Goal: Task Accomplishment & Management: Use online tool/utility

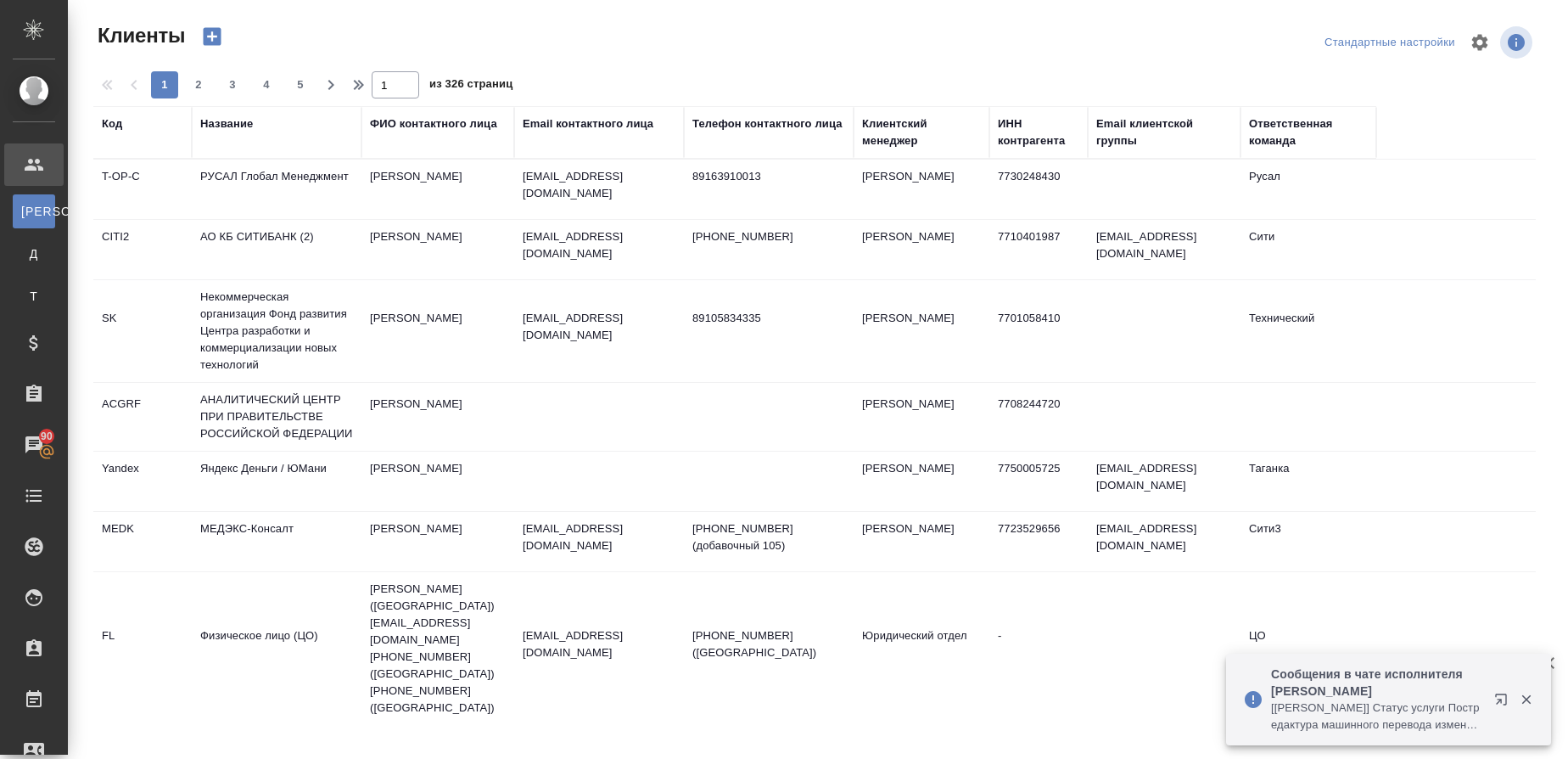
select select "RU"
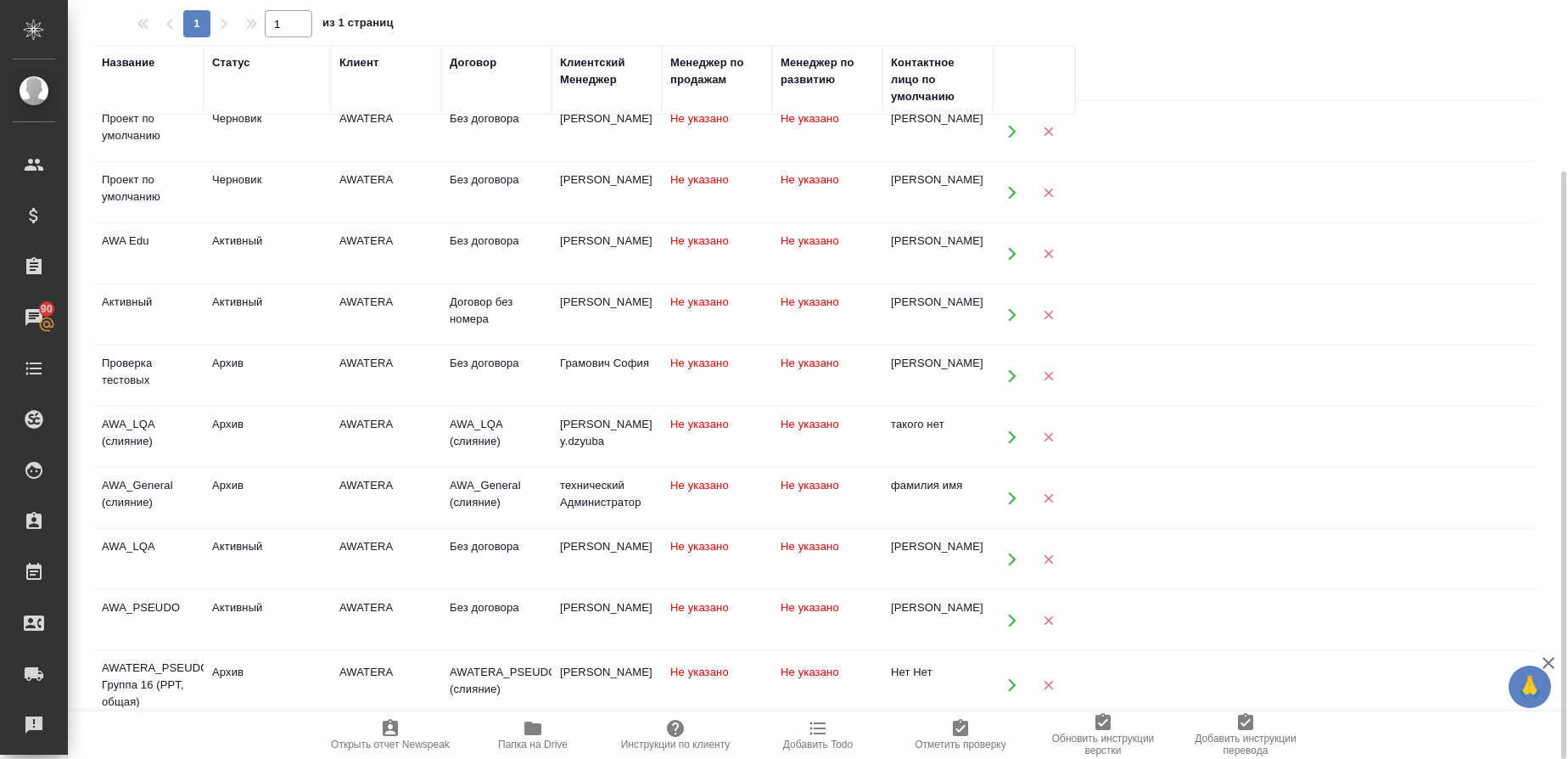
scroll to position [204, 0]
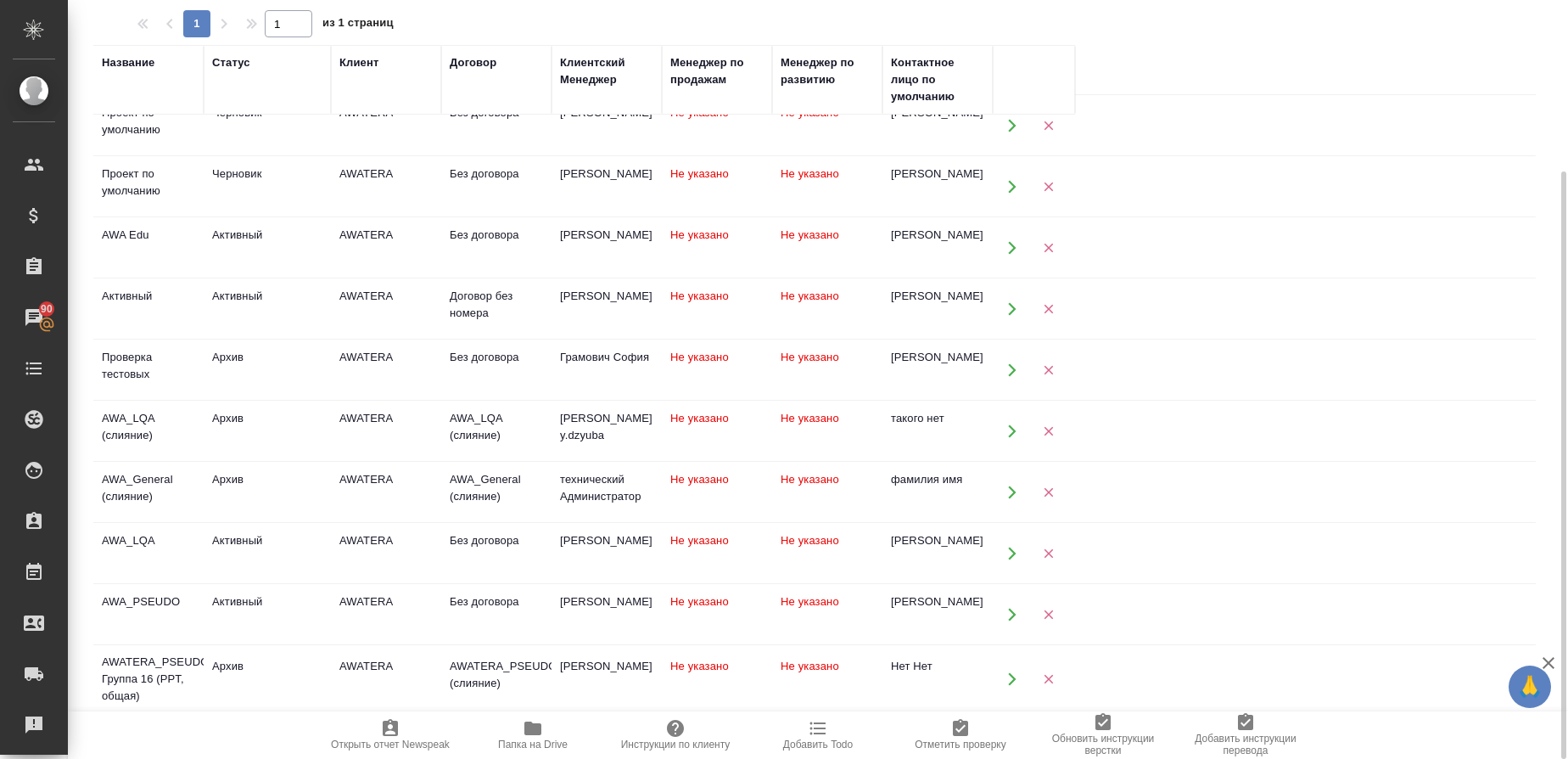
click at [127, 505] on div "AWA_LQA" at bounding box center [148, 540] width 93 height 17
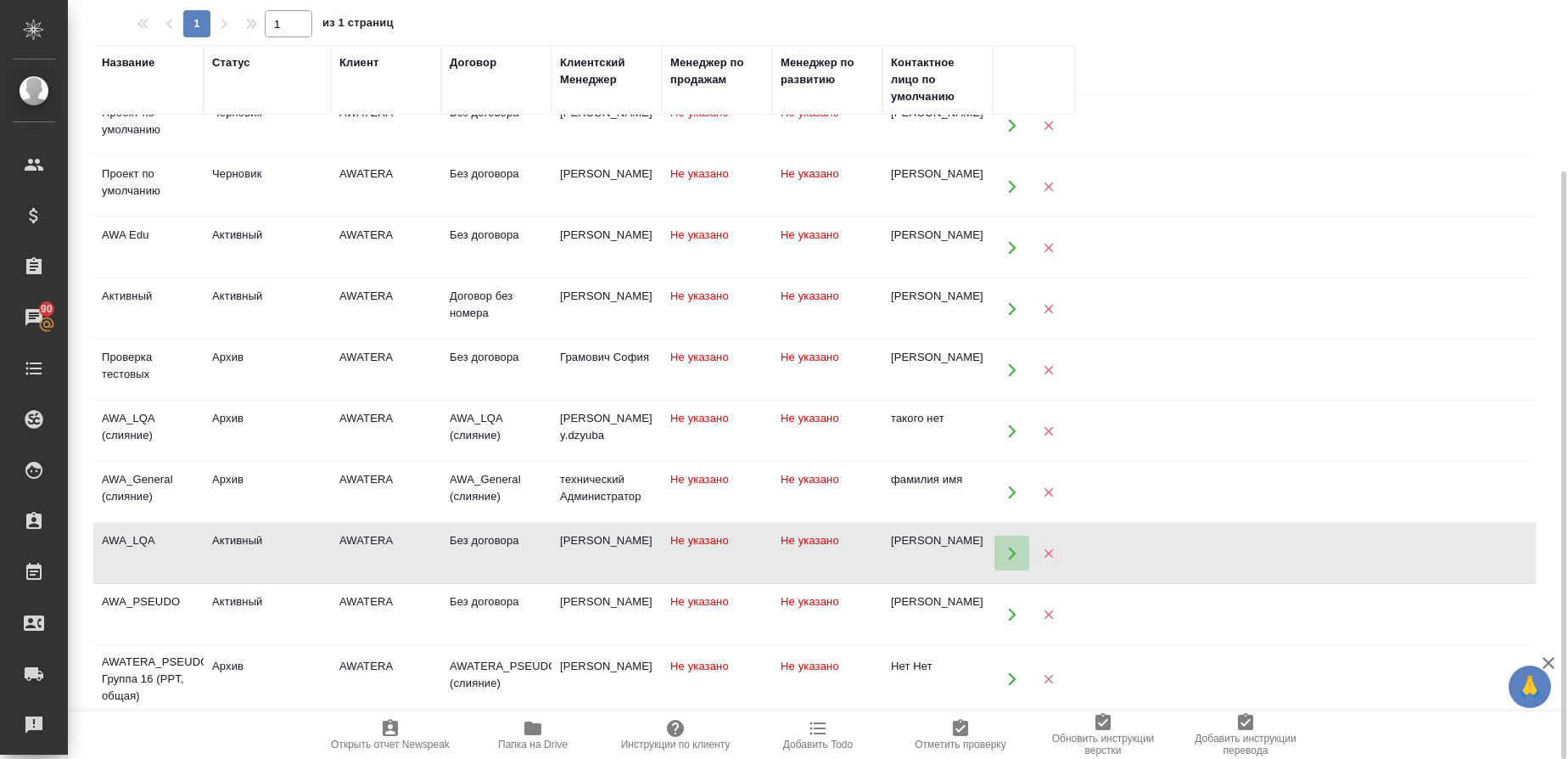
click at [1006, 505] on icon "button" at bounding box center [1011, 553] width 16 height 16
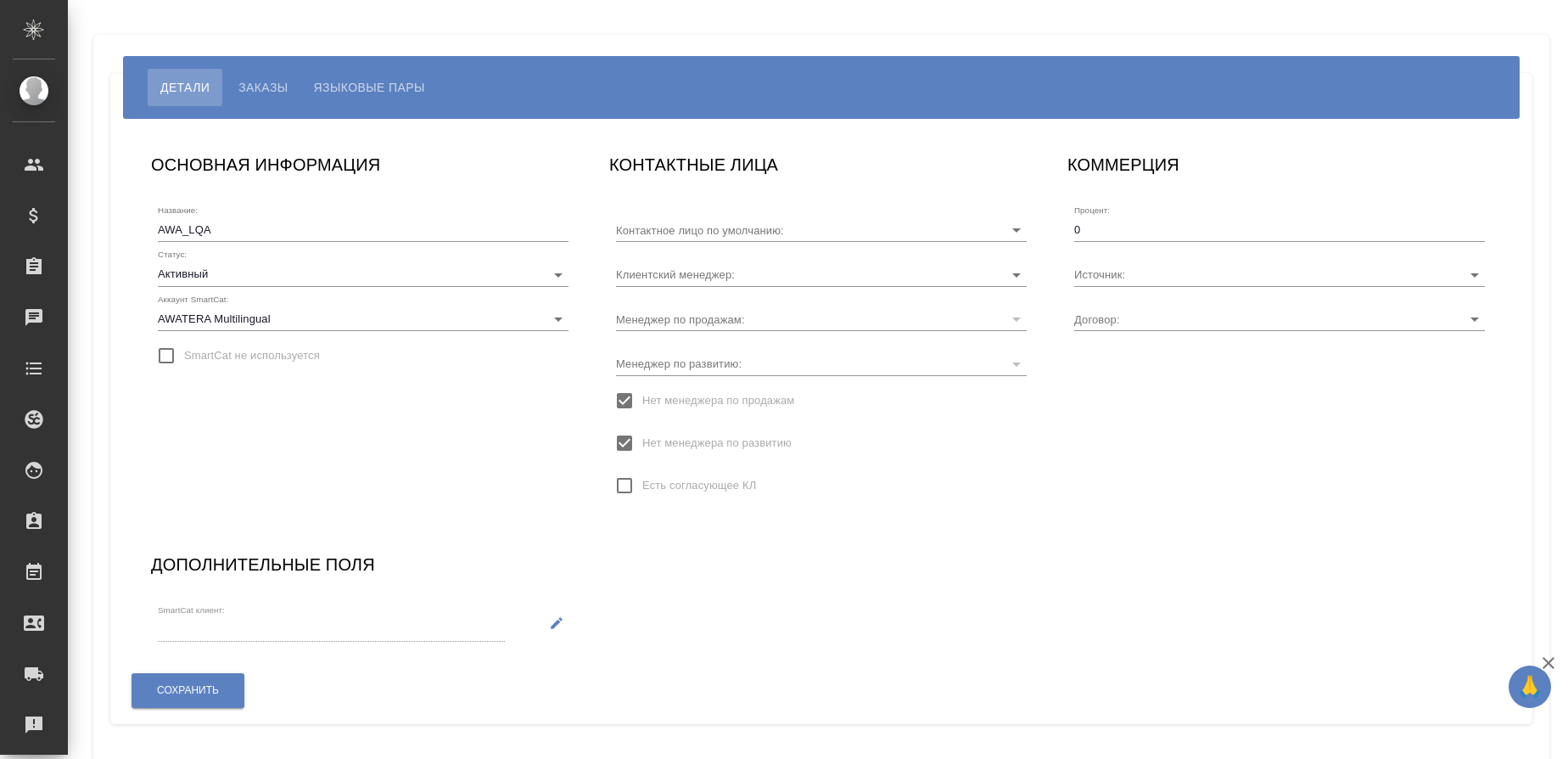
type input "Прочее"
type input "Без договора"
type input "Чехалкова Анастасия"
type input "[PERSON_NAME]"
click at [240, 90] on span "Заказы" at bounding box center [262, 88] width 49 height 20
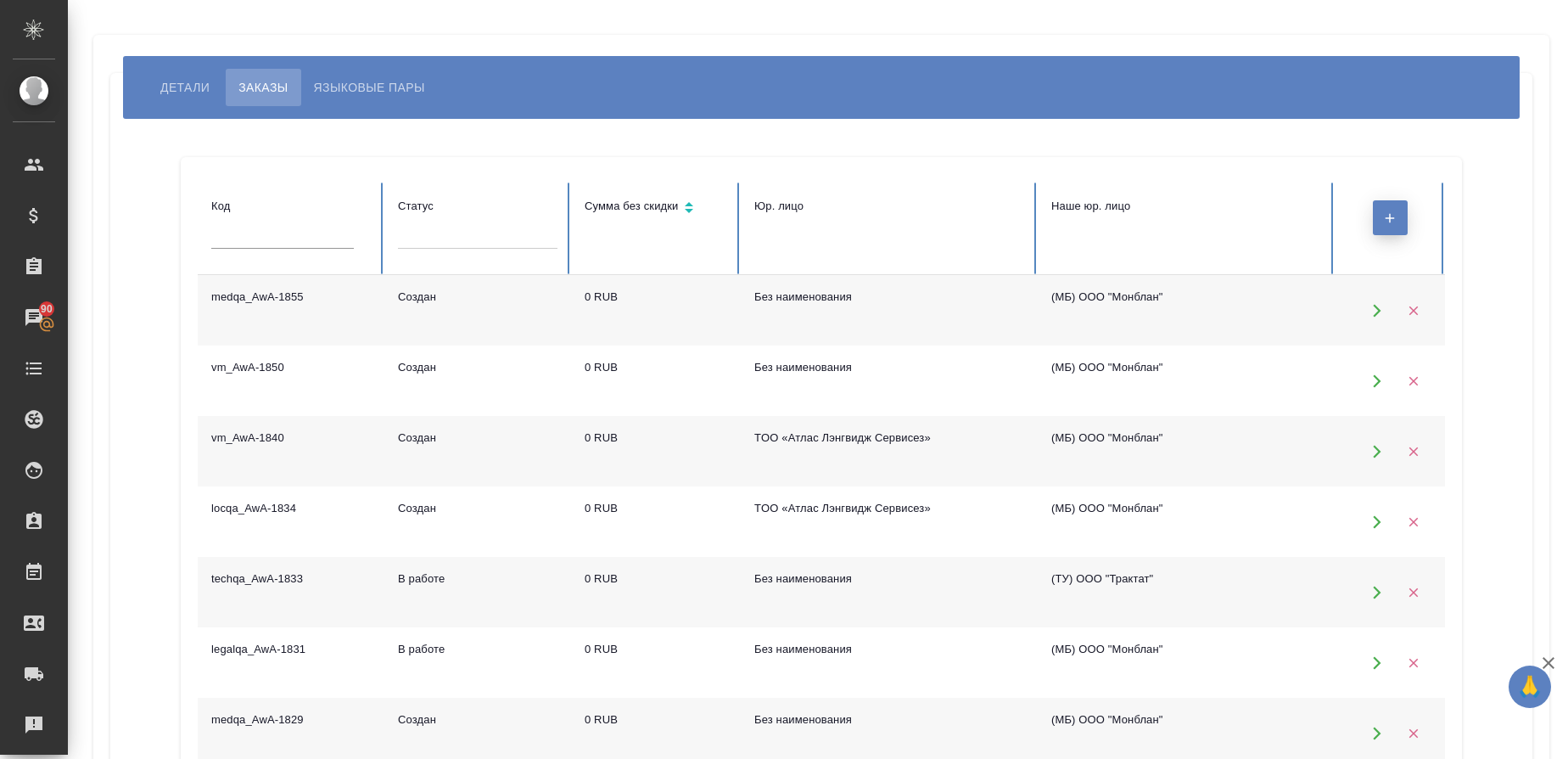
click at [1386, 232] on button "button" at bounding box center [1390, 218] width 35 height 35
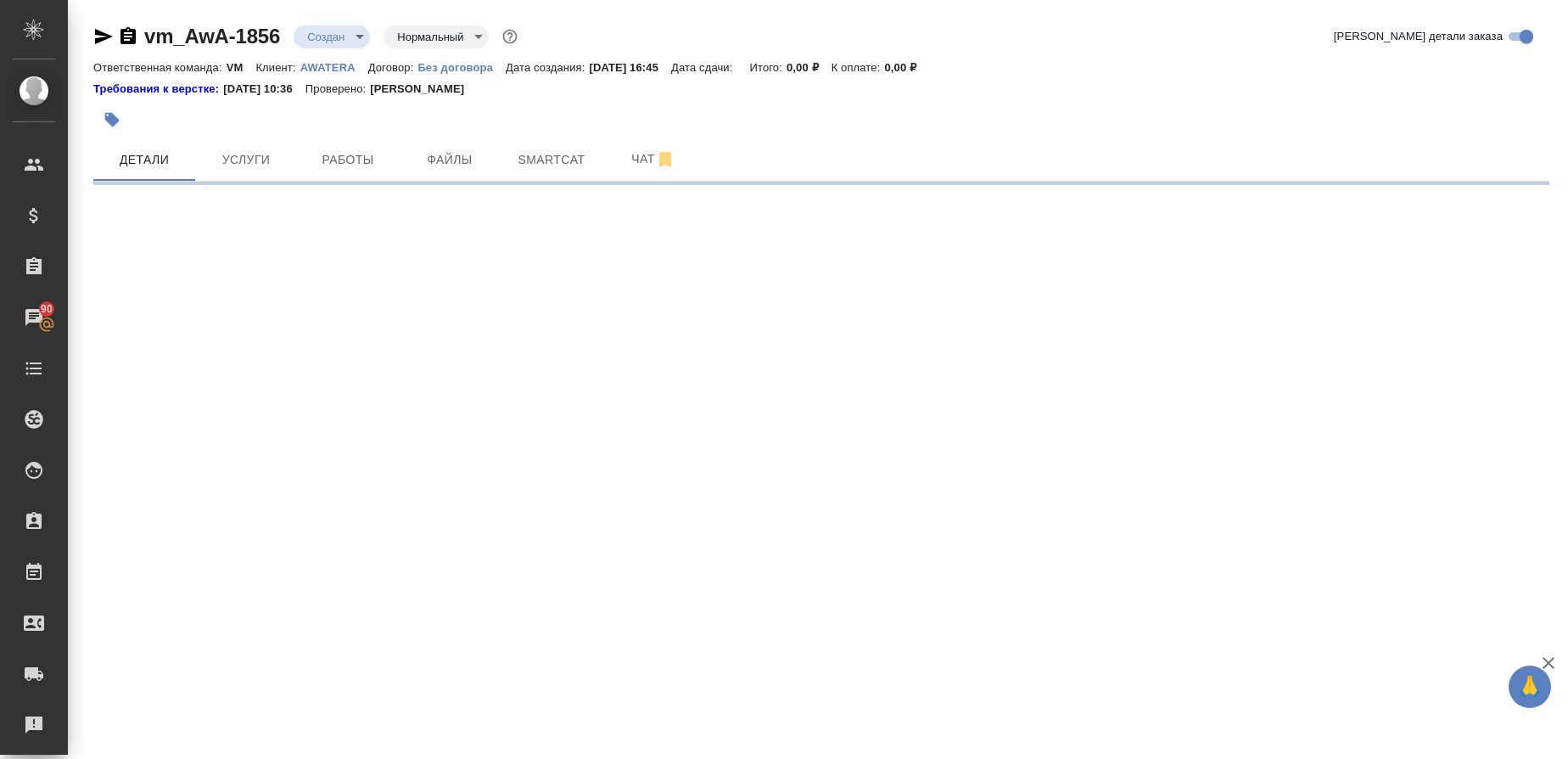
select select "RU"
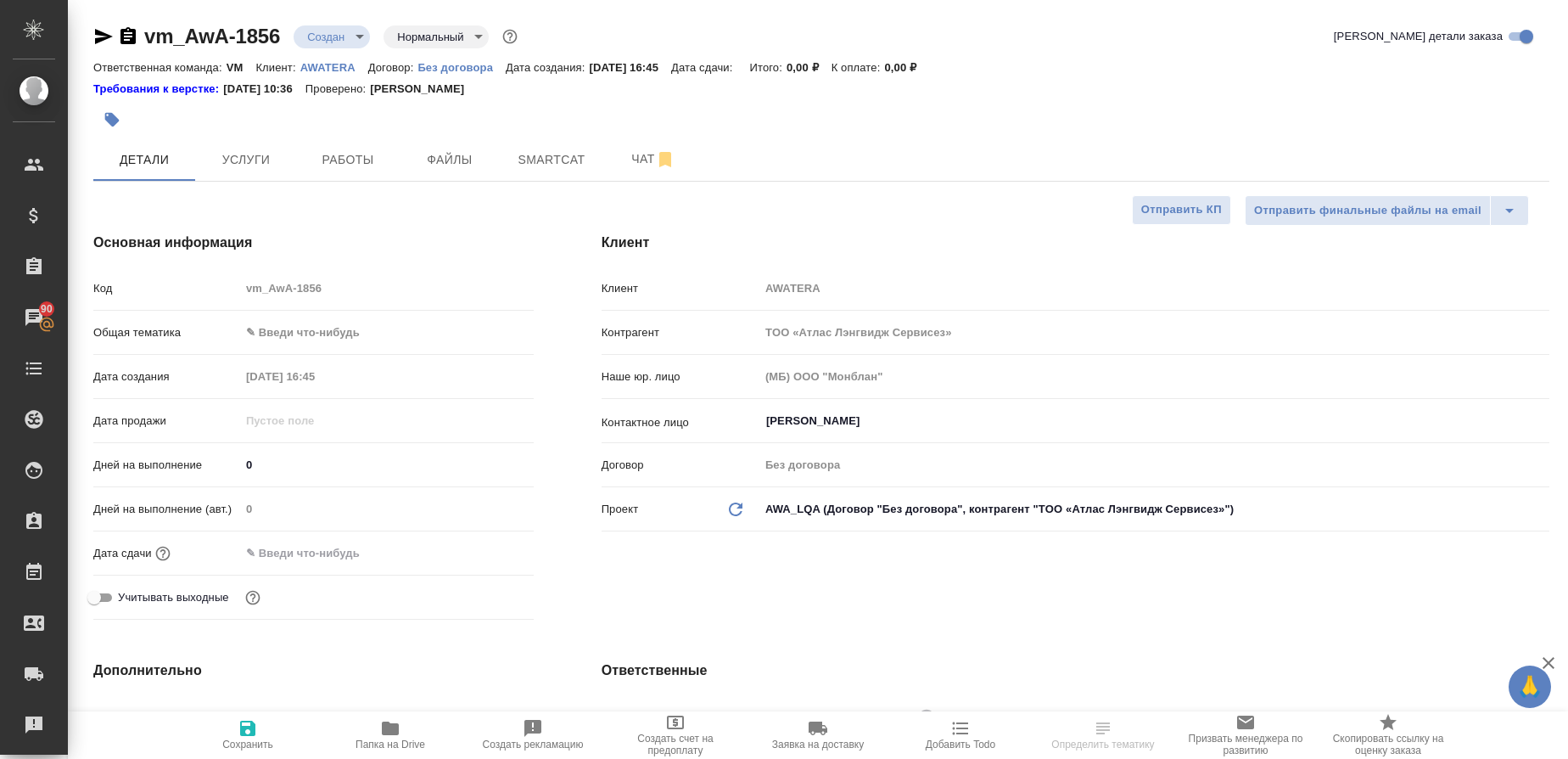
type textarea "x"
type input "ЦО"
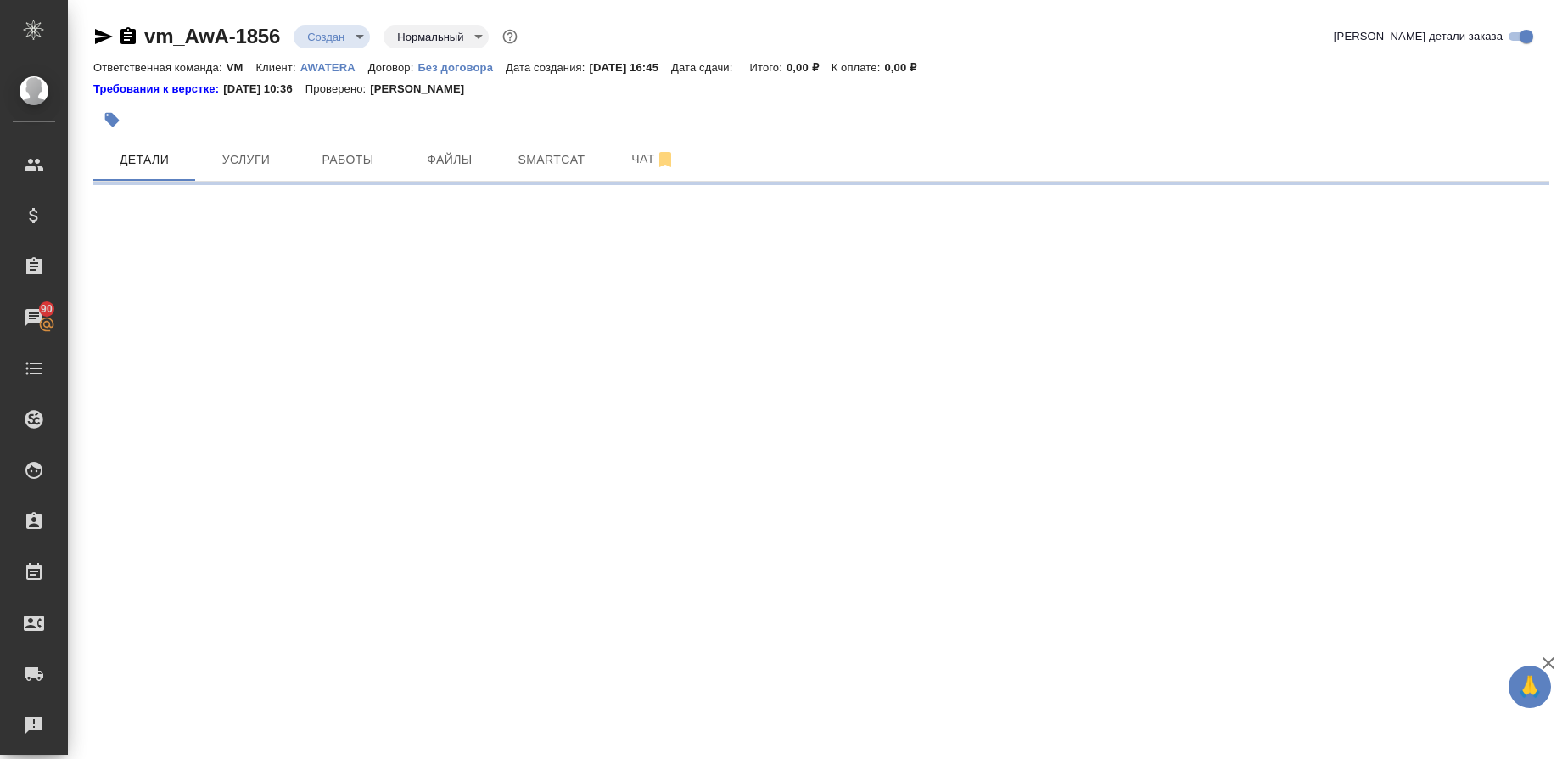
select select "RU"
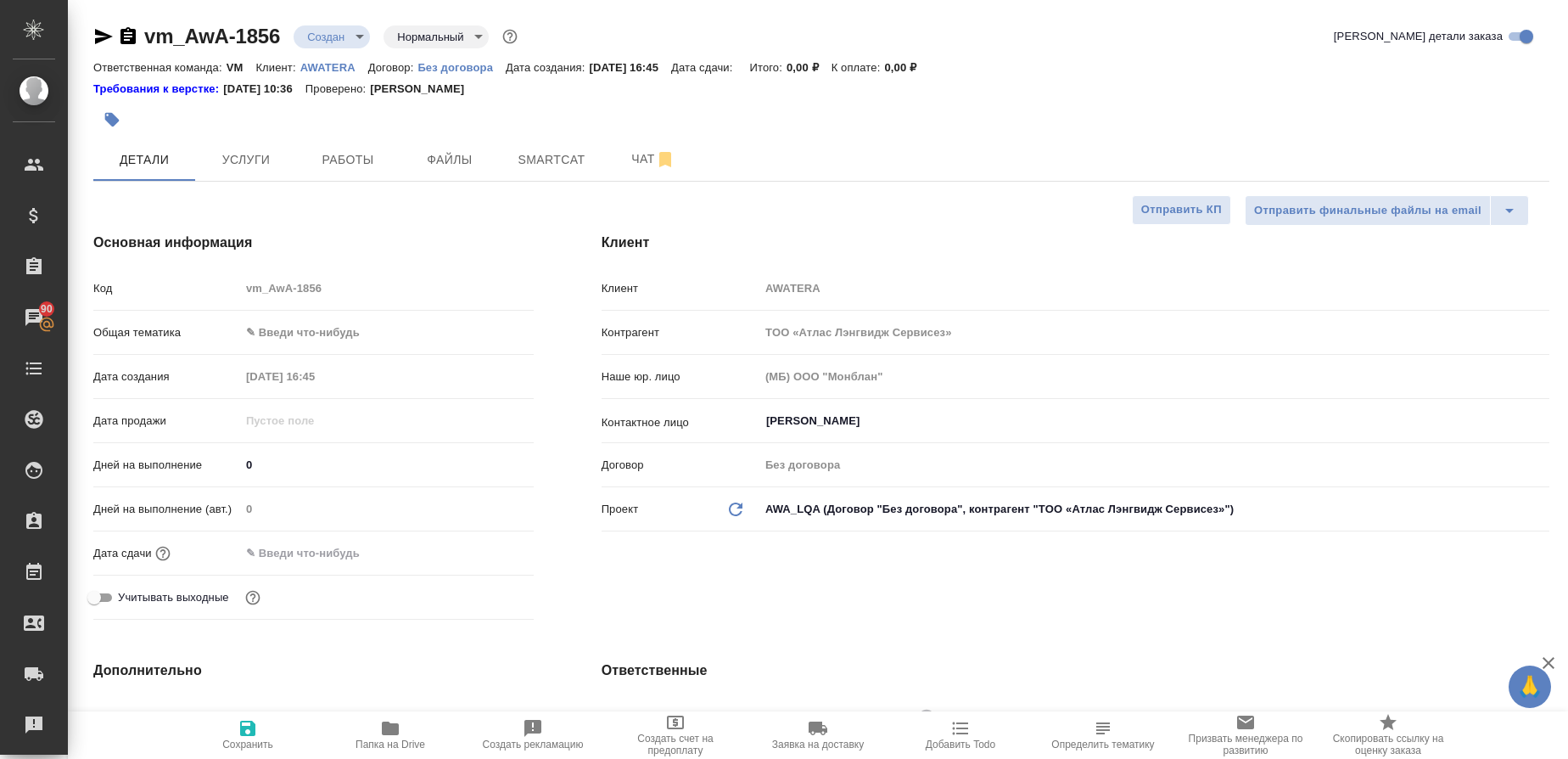
type textarea "x"
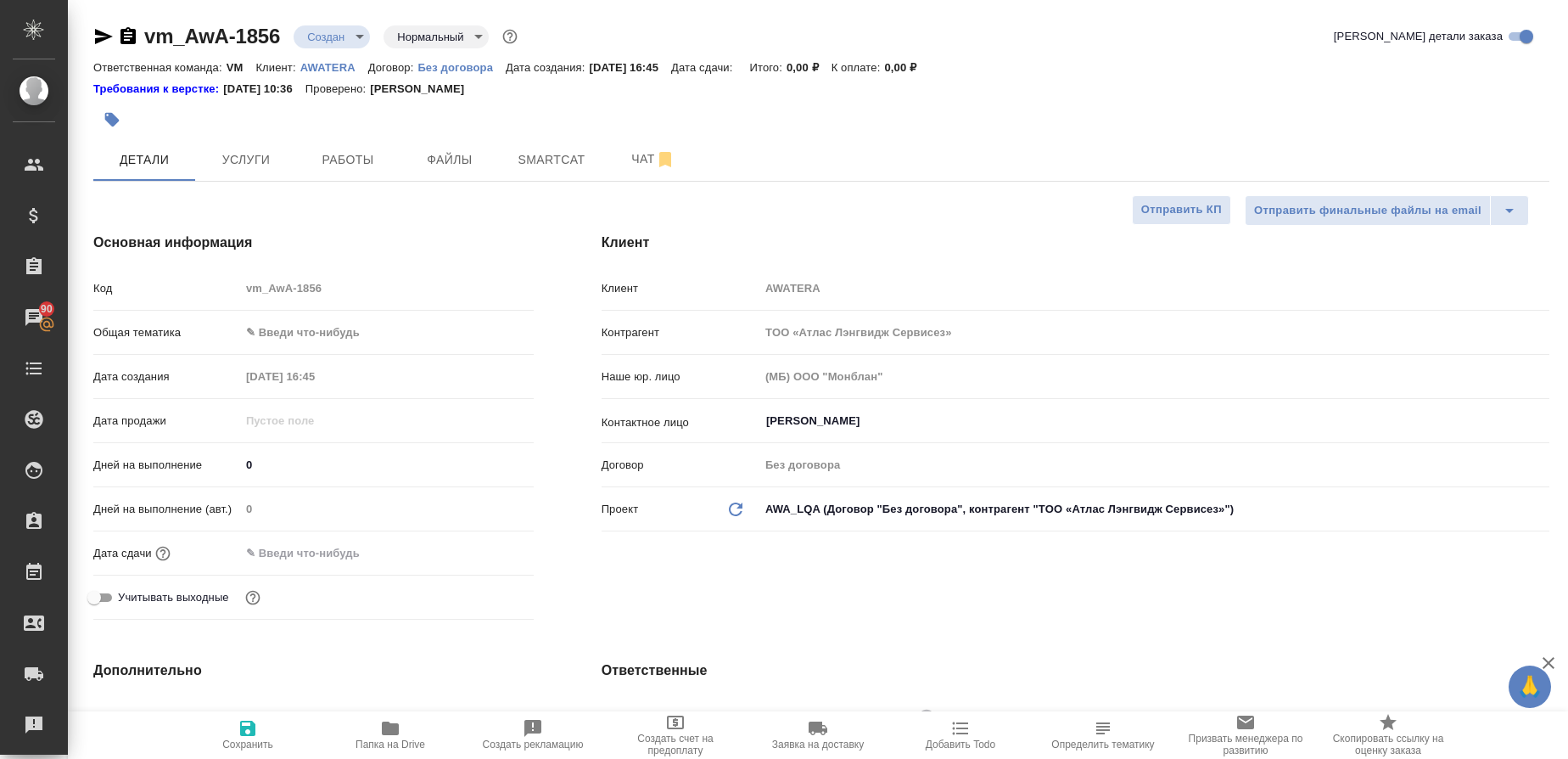
type textarea "x"
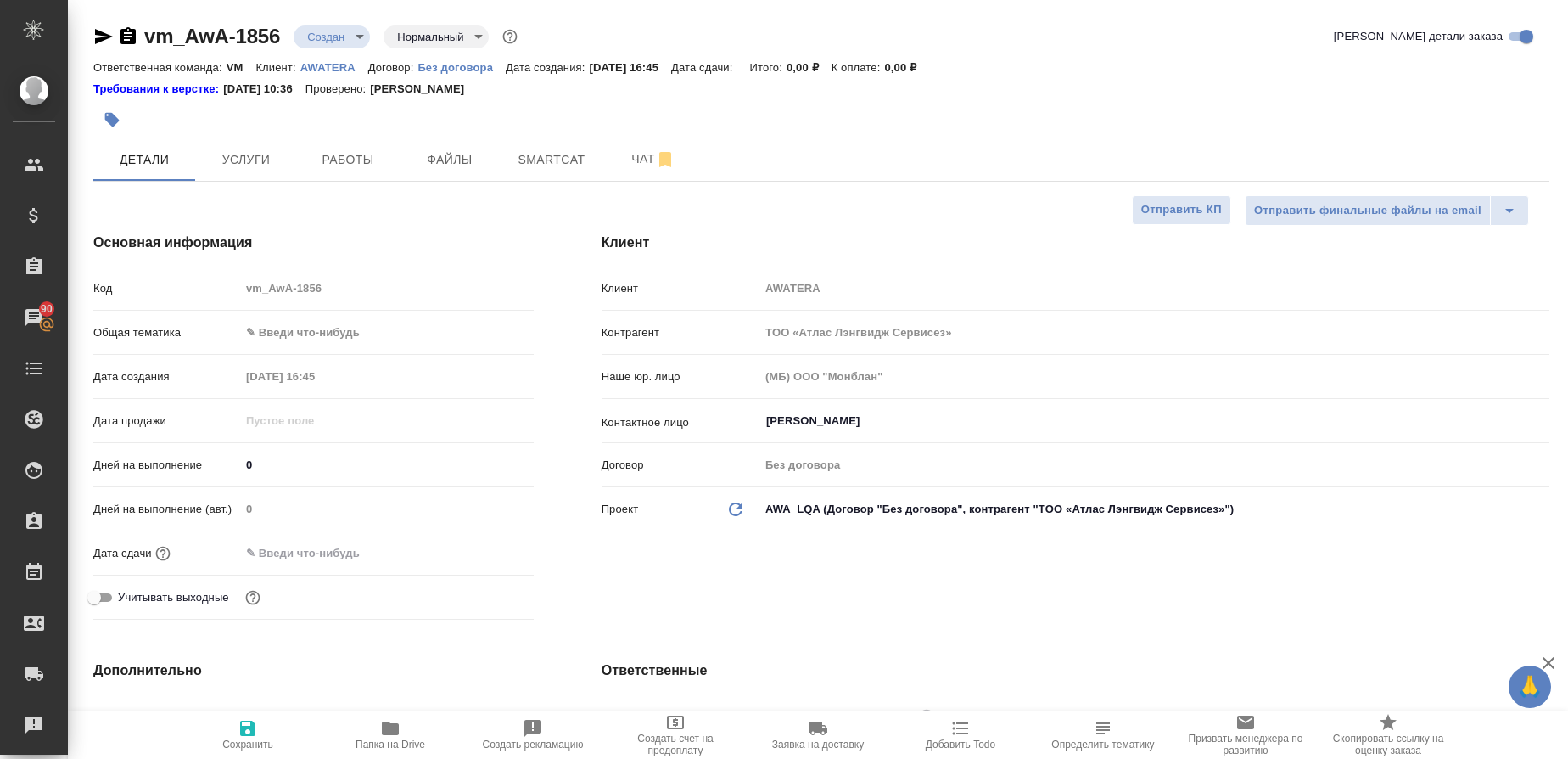
type textarea "x"
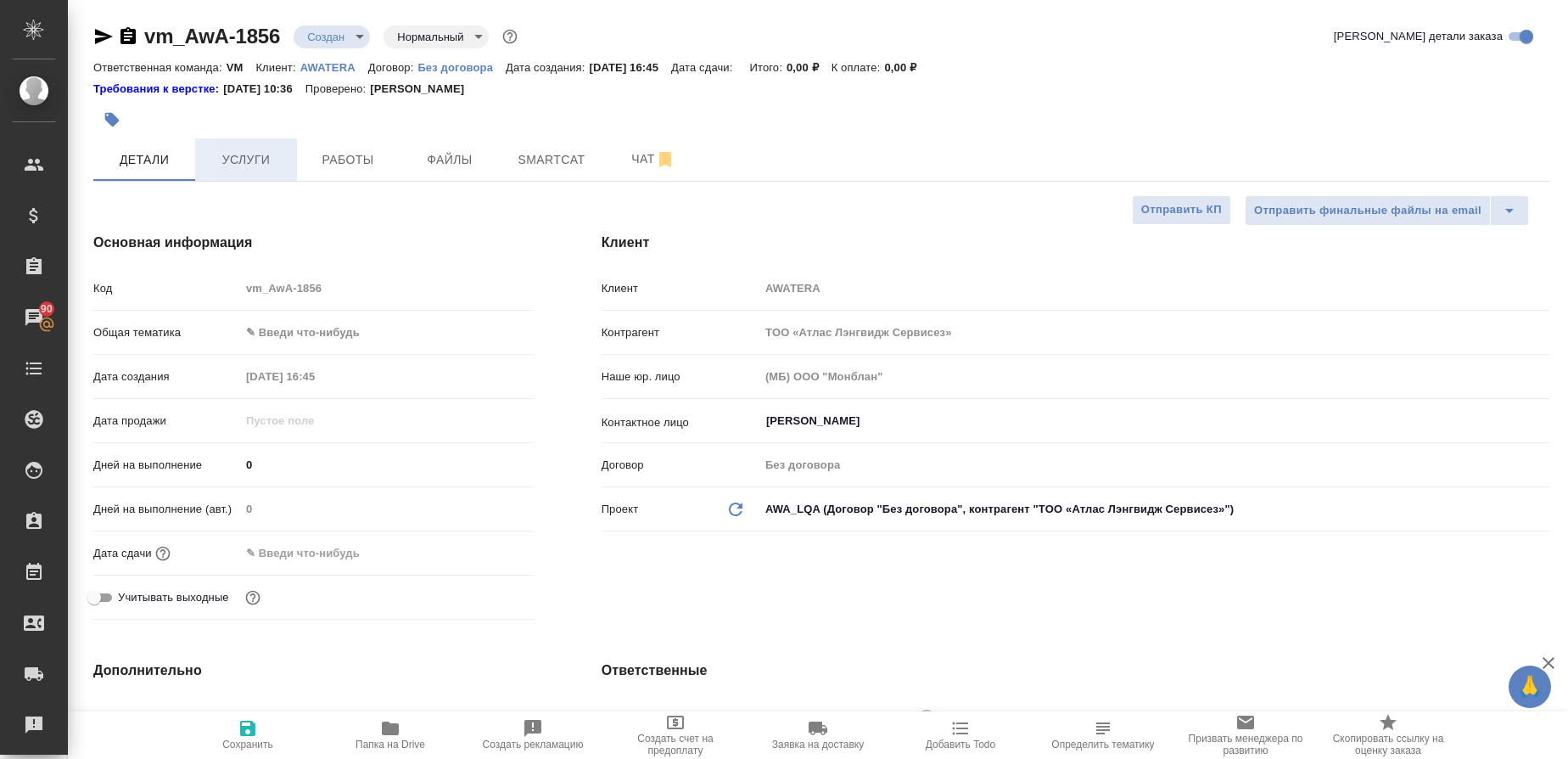
click at [268, 162] on span "Услуги" at bounding box center [245, 160] width 81 height 21
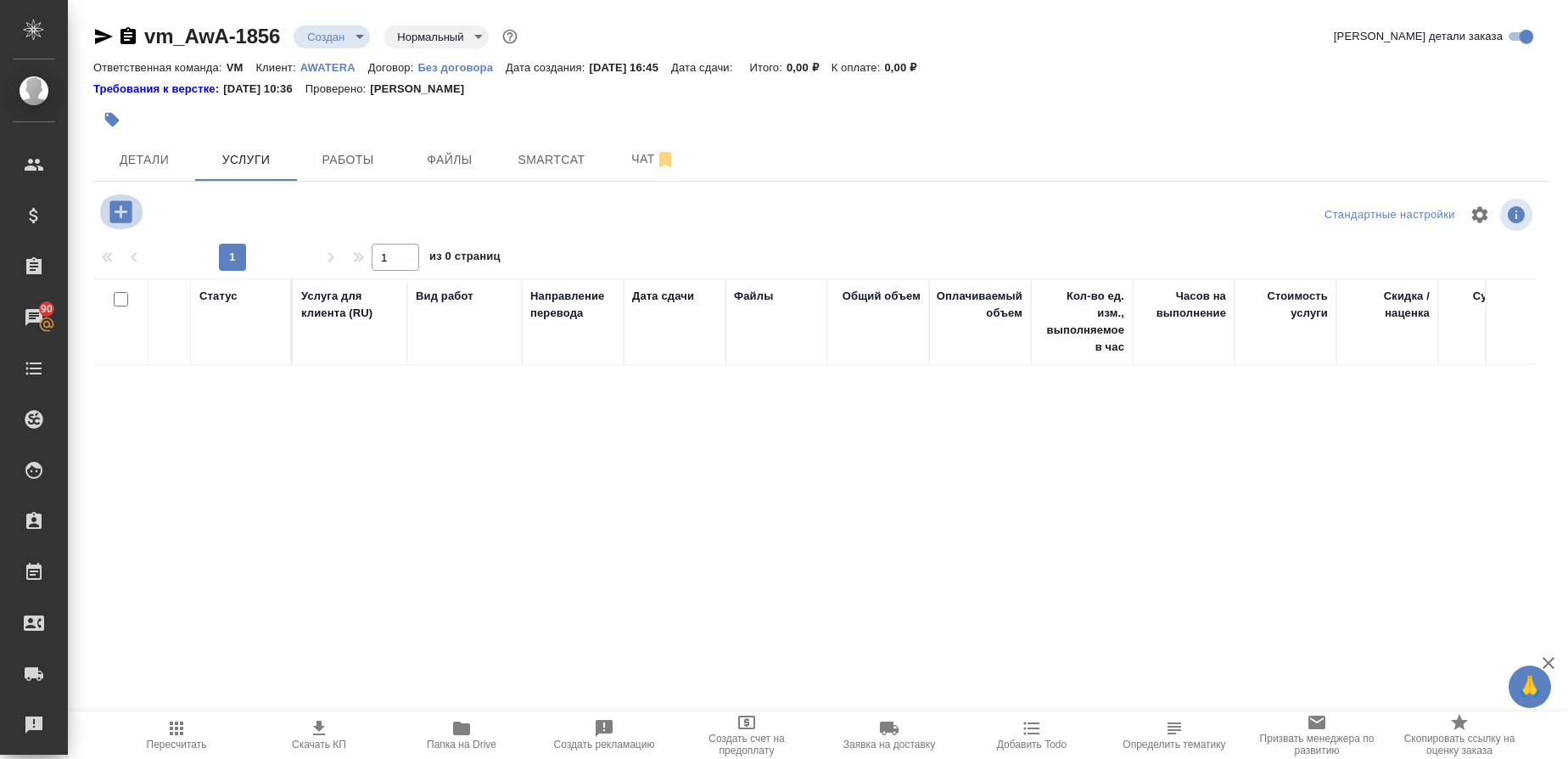
click at [117, 215] on icon "button" at bounding box center [121, 211] width 22 height 22
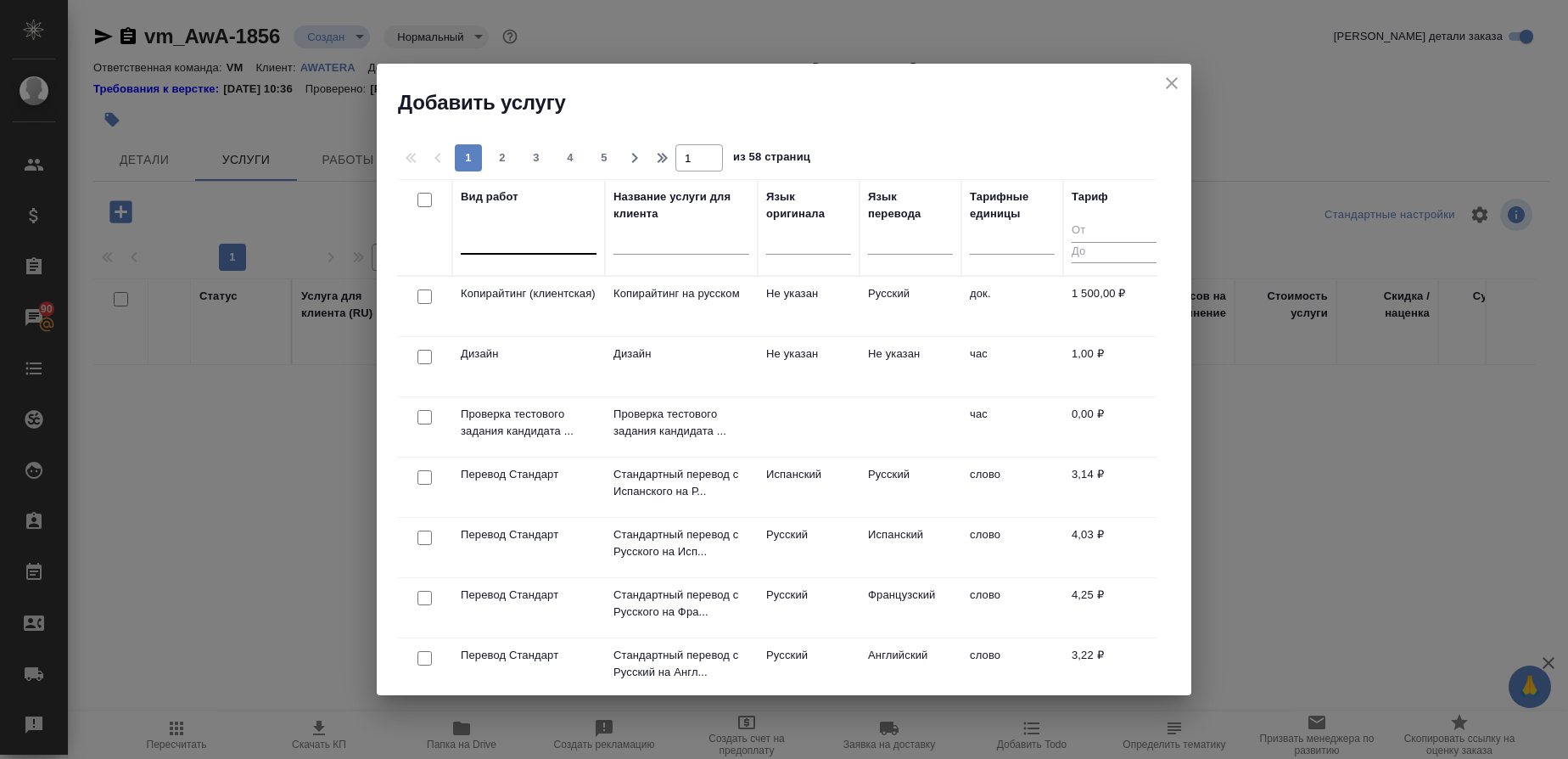
click at [507, 242] on div at bounding box center [528, 237] width 136 height 25
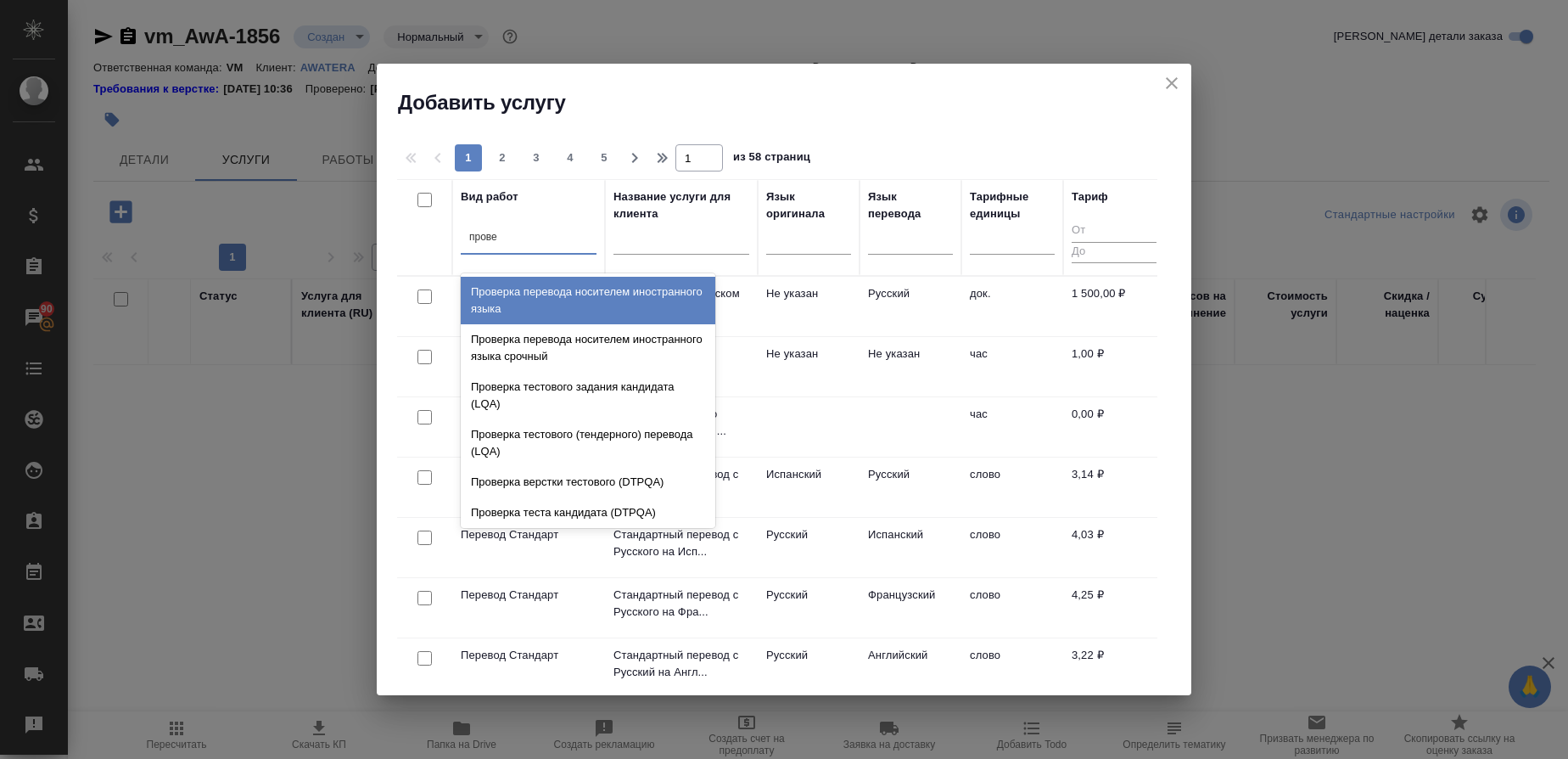
type input "провер"
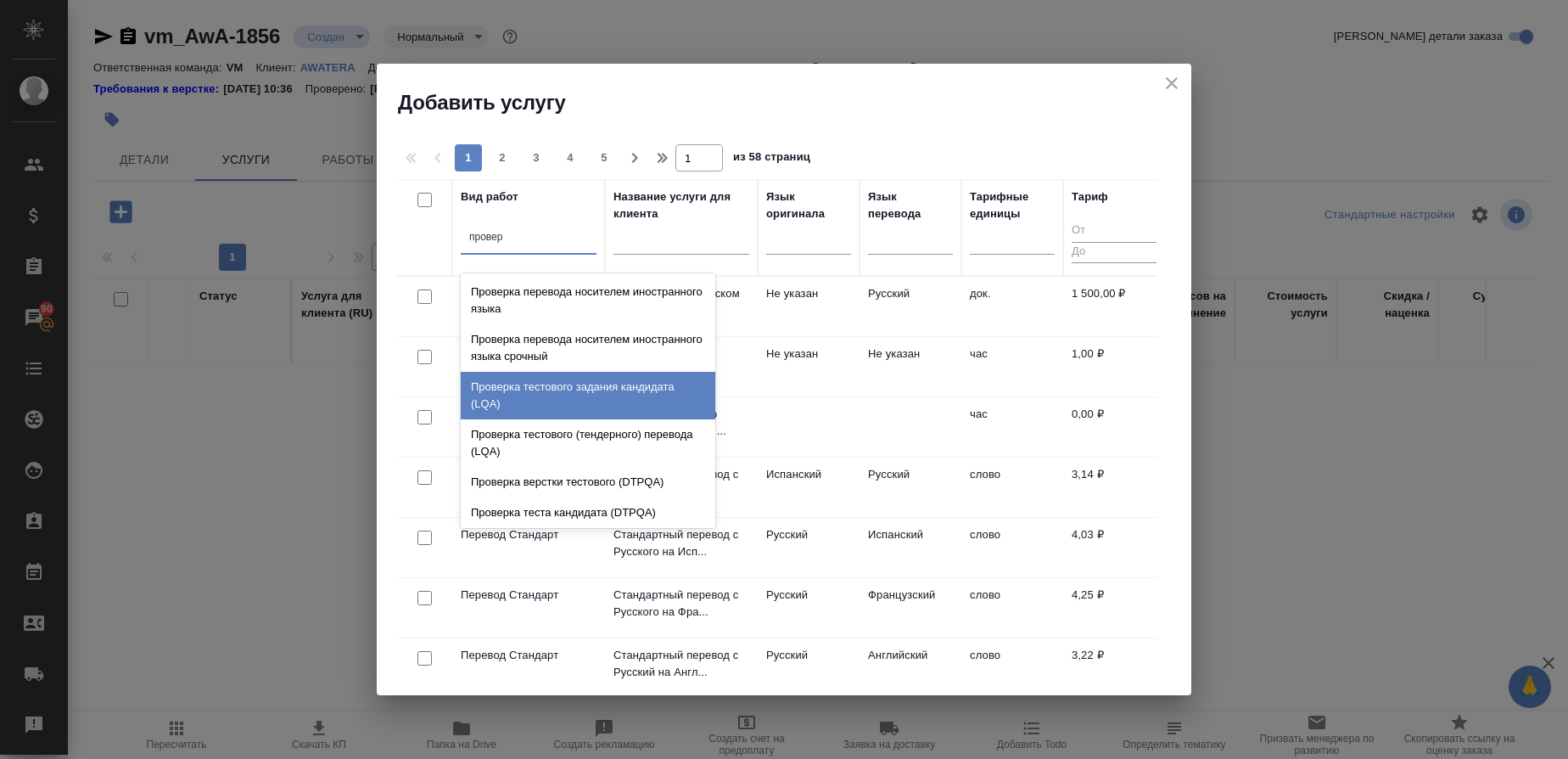
click at [516, 377] on div "Проверка тестового задания кандидата (LQA)" at bounding box center [588, 395] width 255 height 47
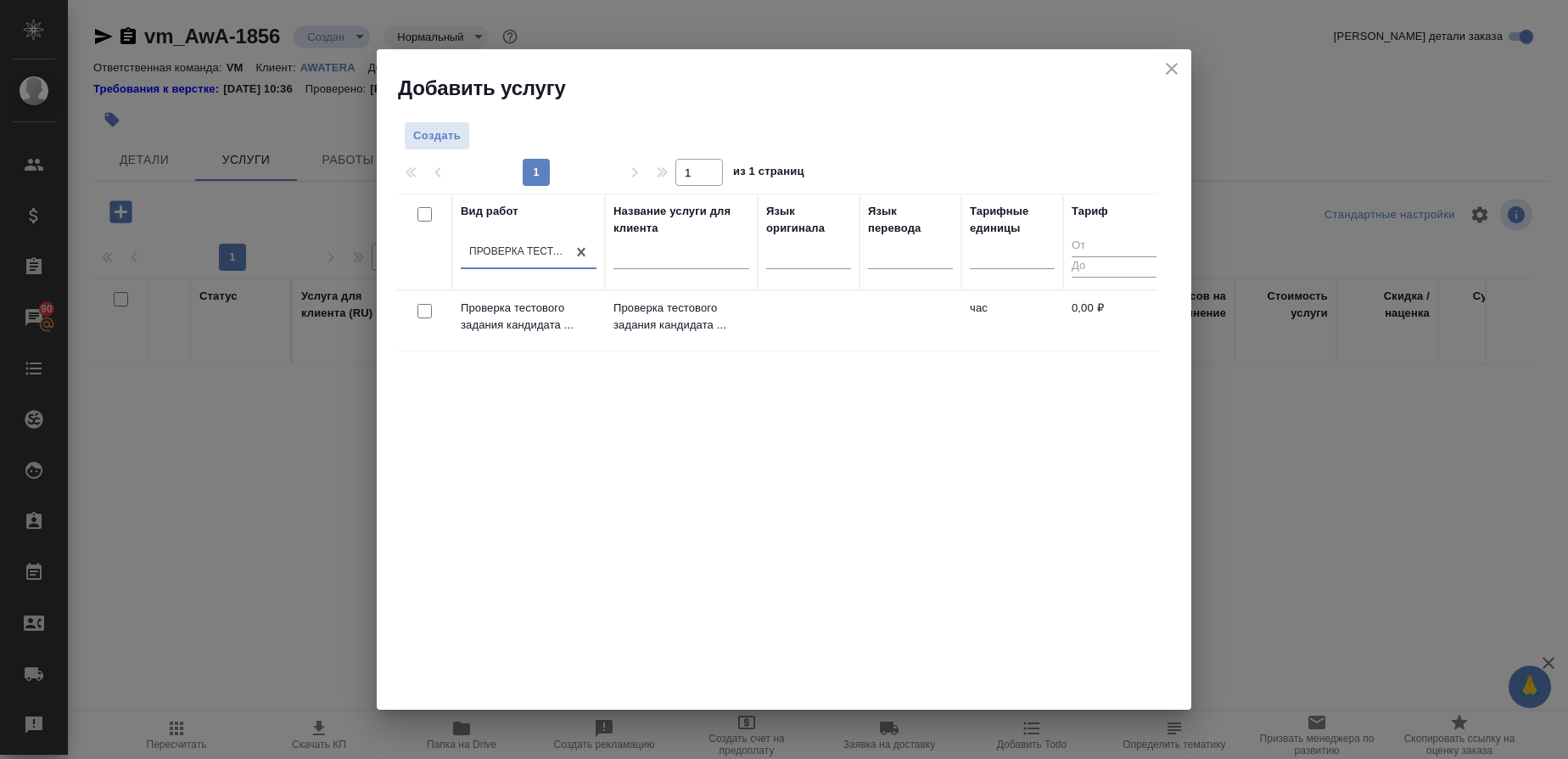
click at [1050, 530] on div "Вид работ option Проверка тестового задания кандидата (LQA), selected. 0 result…" at bounding box center [777, 448] width 760 height 509
click at [436, 135] on span "Создать" at bounding box center [437, 136] width 47 height 19
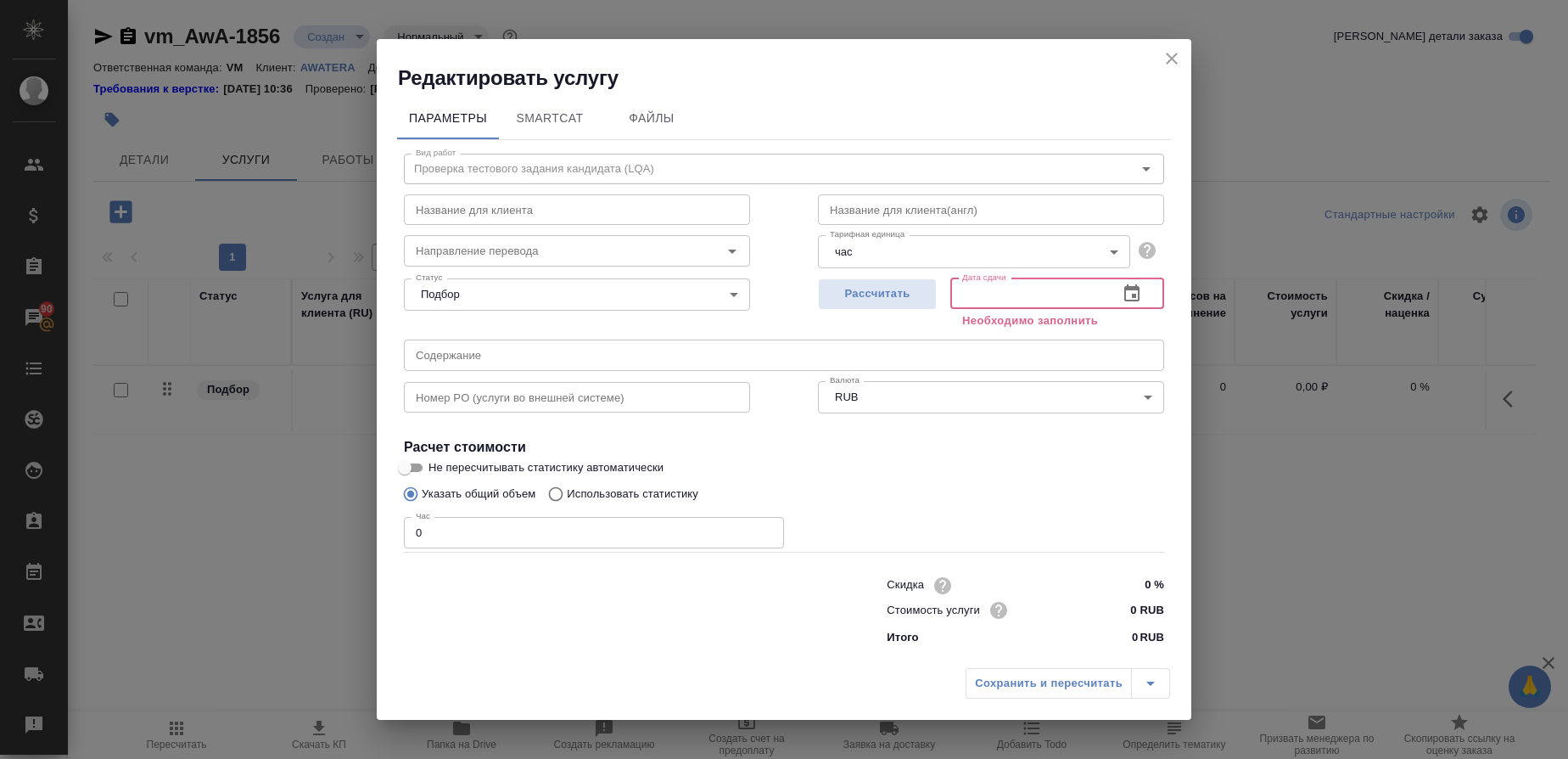
click at [1016, 297] on input "text" at bounding box center [1026, 293] width 154 height 30
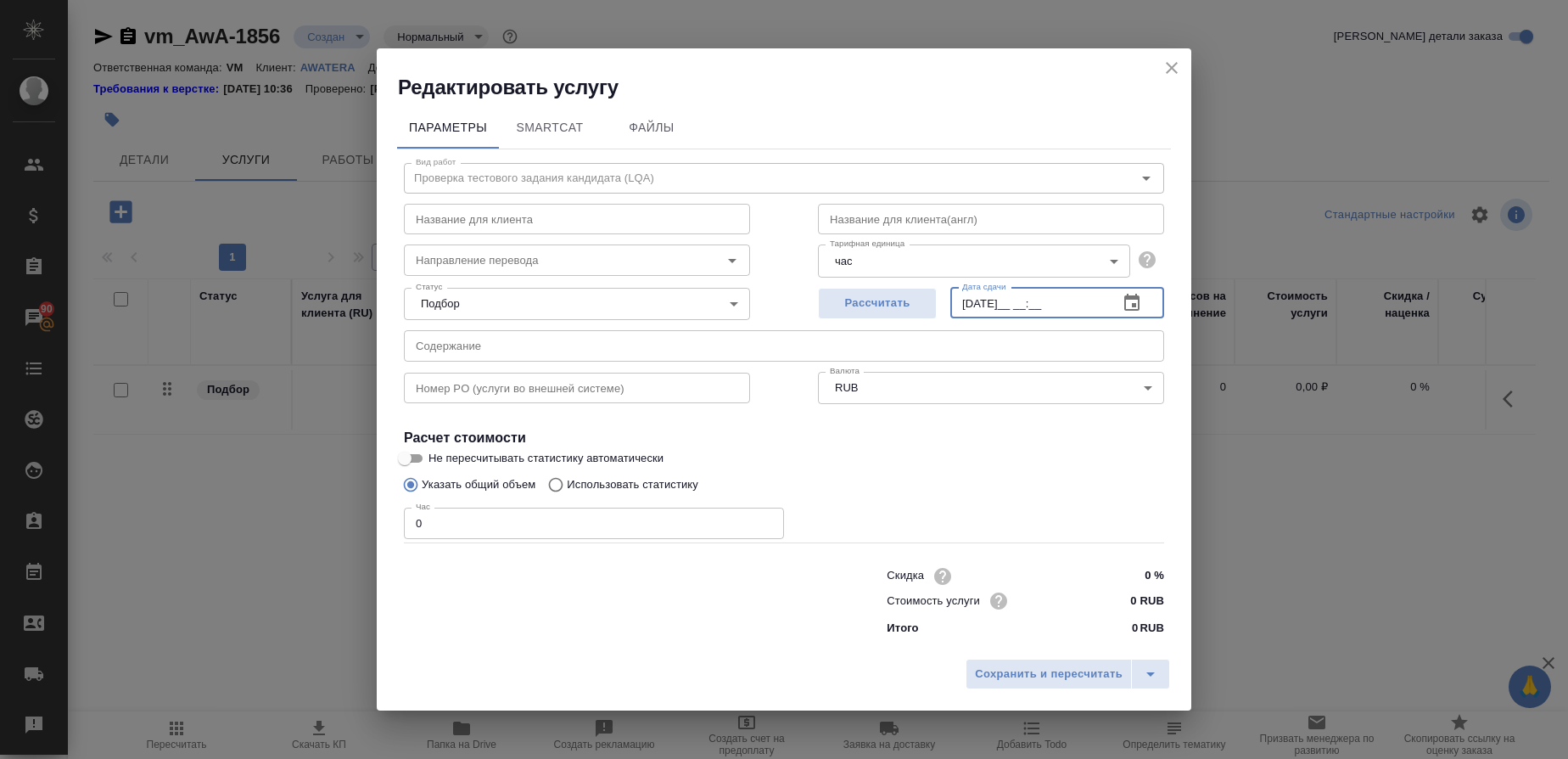
click at [1133, 305] on icon "button" at bounding box center [1131, 302] width 16 height 17
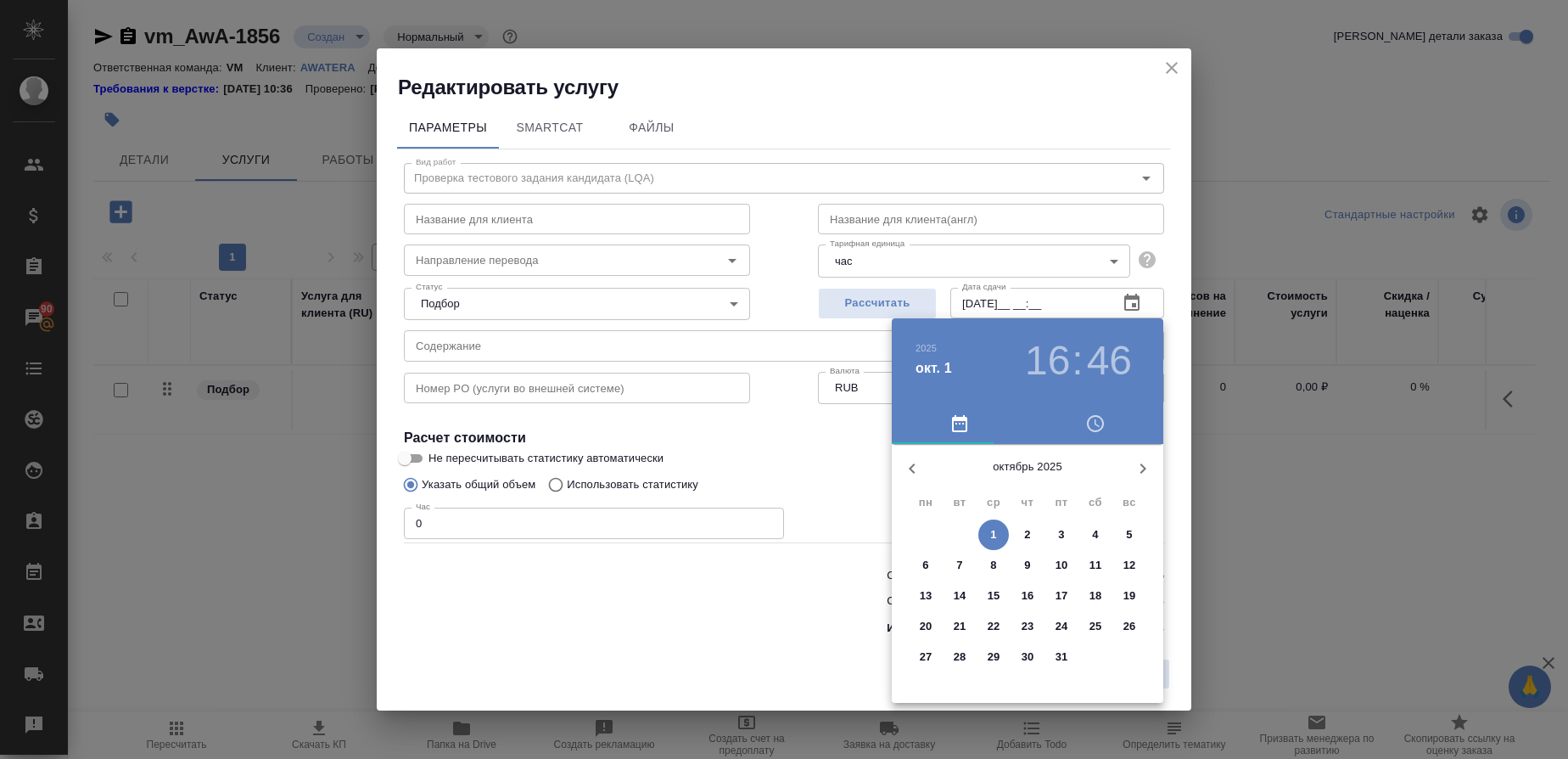
click at [985, 540] on span "1" at bounding box center [993, 535] width 30 height 17
type input "[DATE] 16:46"
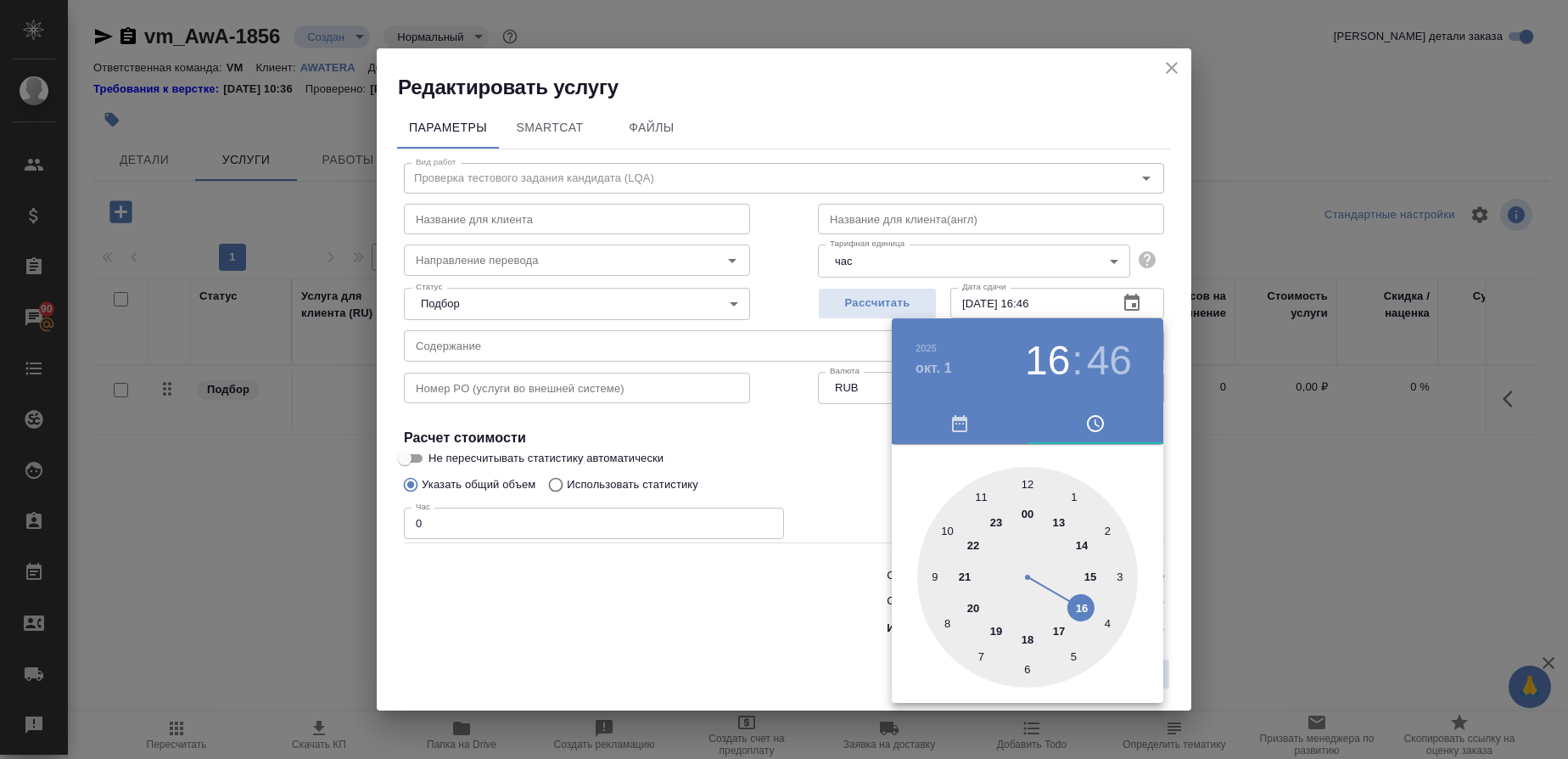
click at [850, 493] on div at bounding box center [784, 380] width 1568 height 759
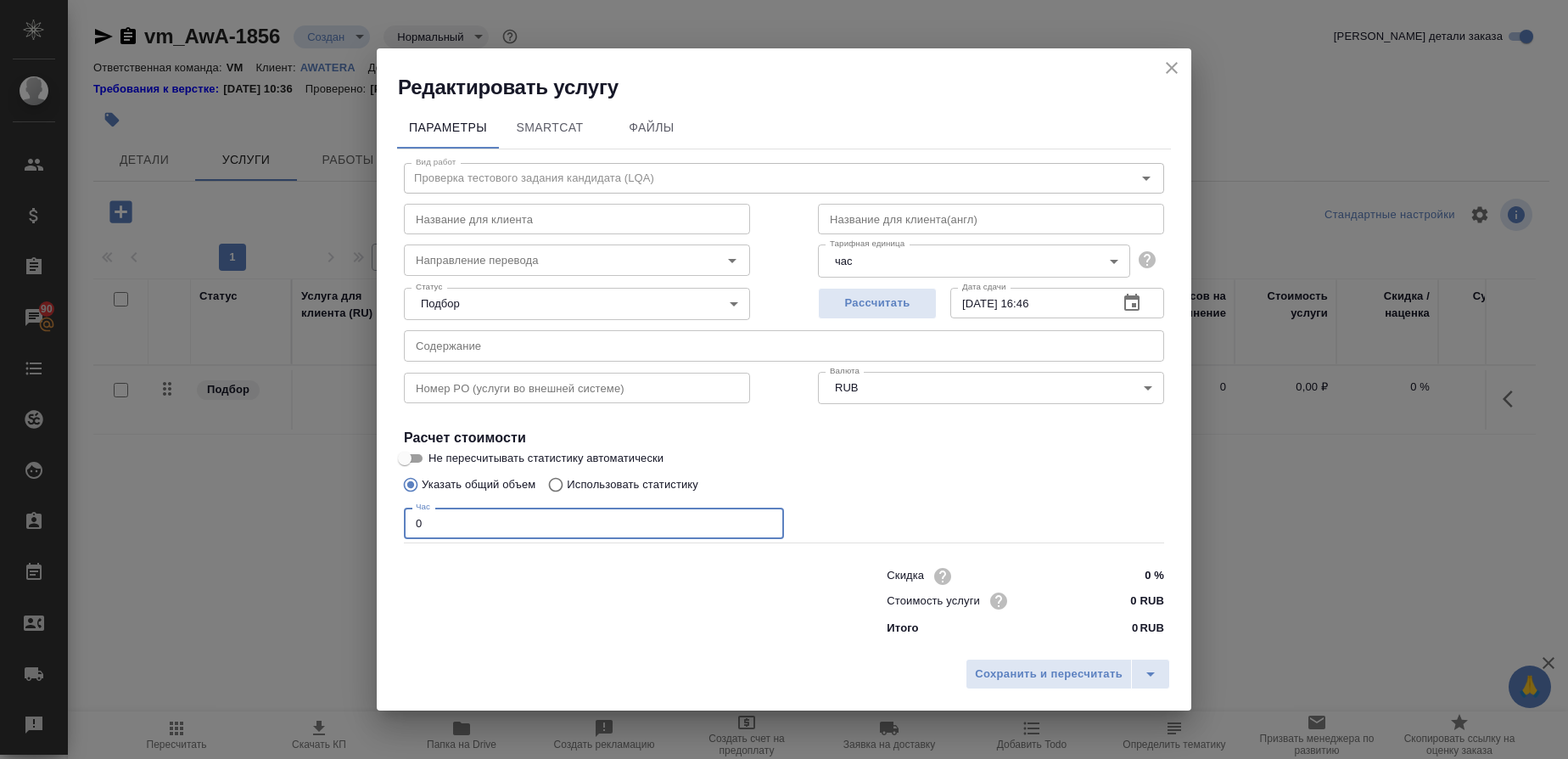
click at [442, 525] on input "0" at bounding box center [594, 523] width 380 height 30
type input "1"
click at [730, 312] on body "🙏 .cls-1 fill:#fff; AWATERA Gusmanova Nailya Клиенты Спецификации Заказы 90 Чат…" at bounding box center [784, 380] width 1568 height 759
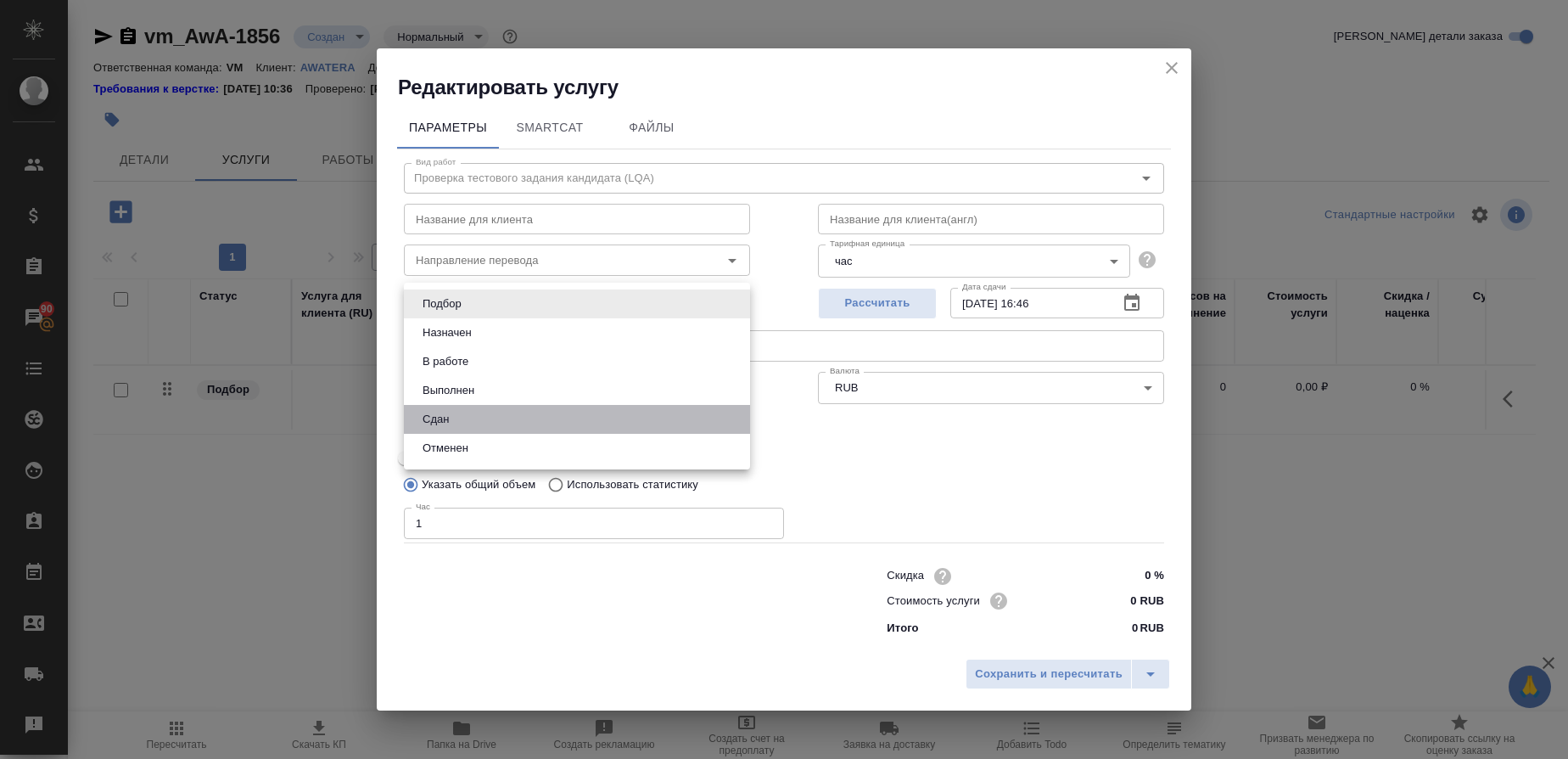
click at [443, 424] on button "Сдан" at bounding box center [436, 419] width 37 height 18
type input "closed"
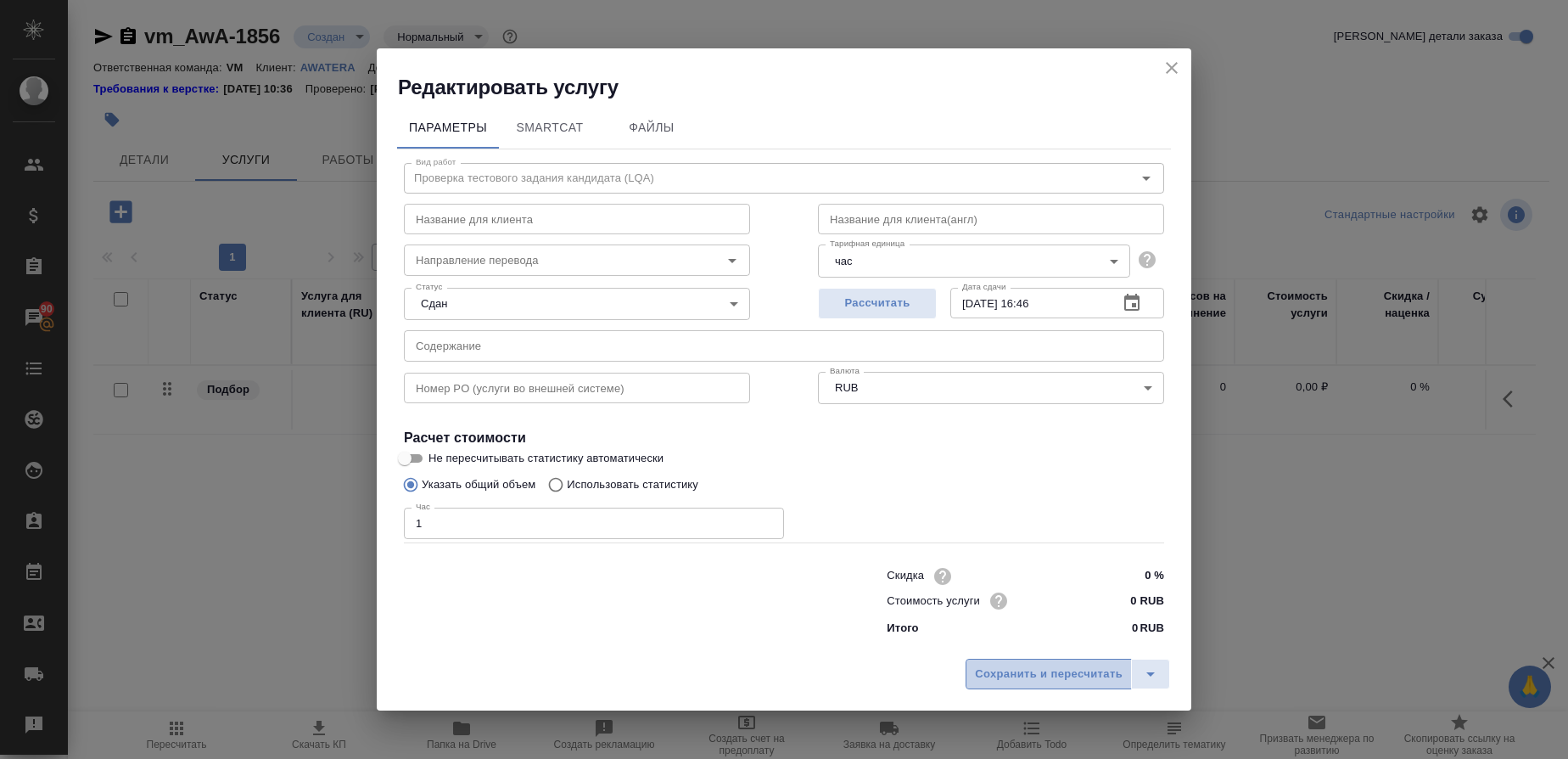
click at [999, 671] on span "Сохранить и пересчитать" at bounding box center [1048, 674] width 148 height 19
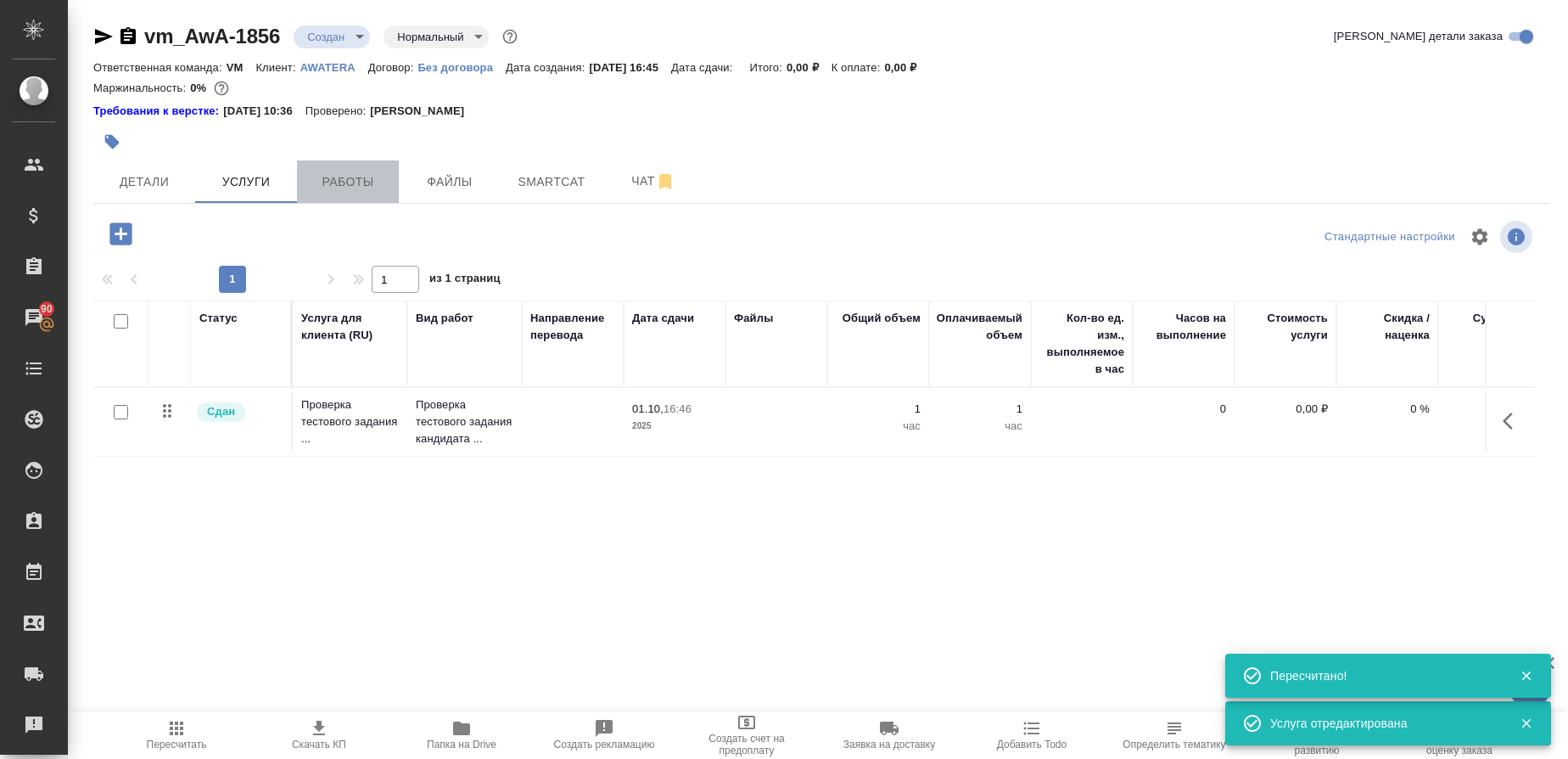
click at [363, 185] on span "Работы" at bounding box center [348, 182] width 81 height 21
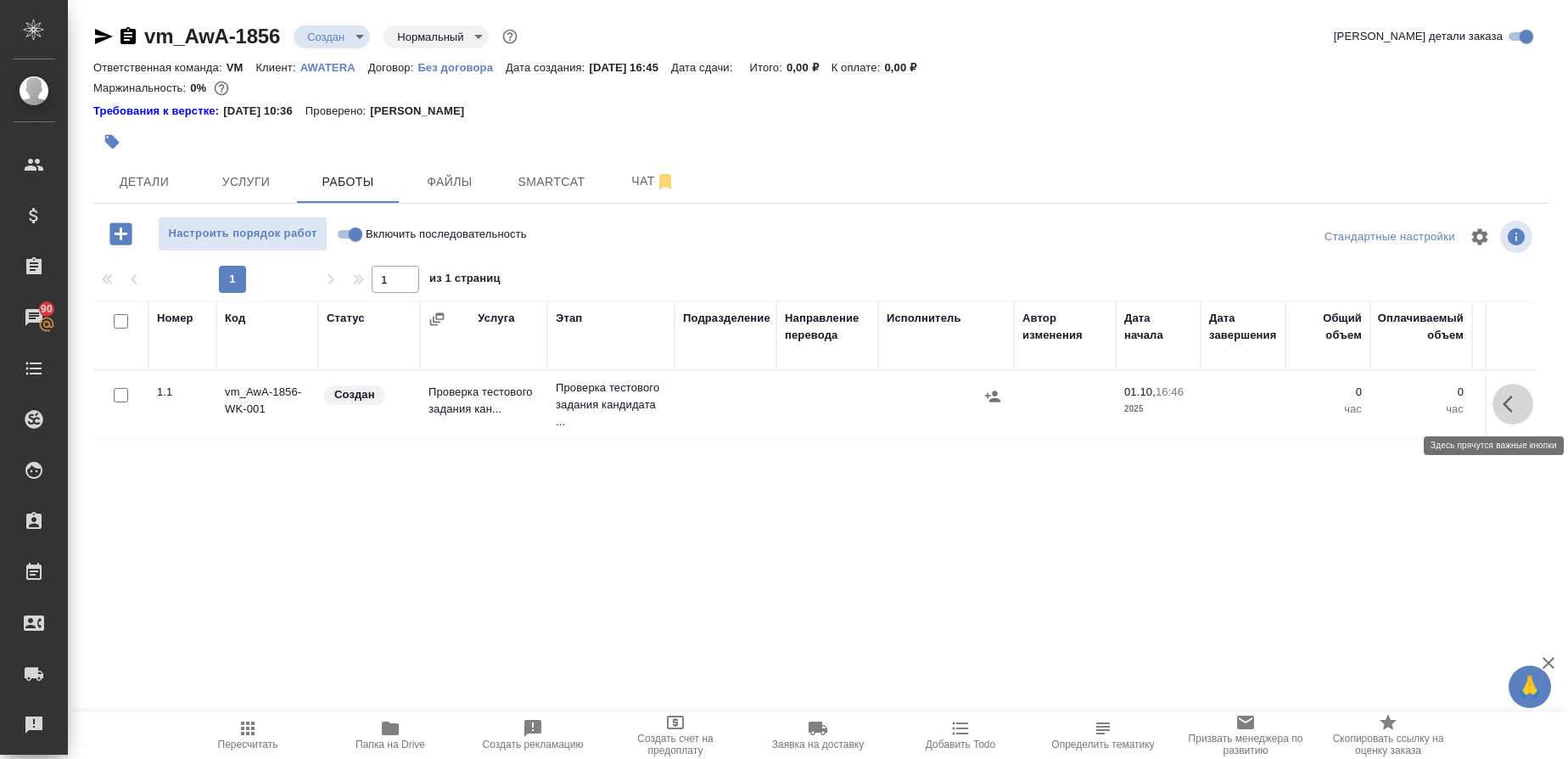
click at [1524, 419] on button "button" at bounding box center [1513, 404] width 41 height 41
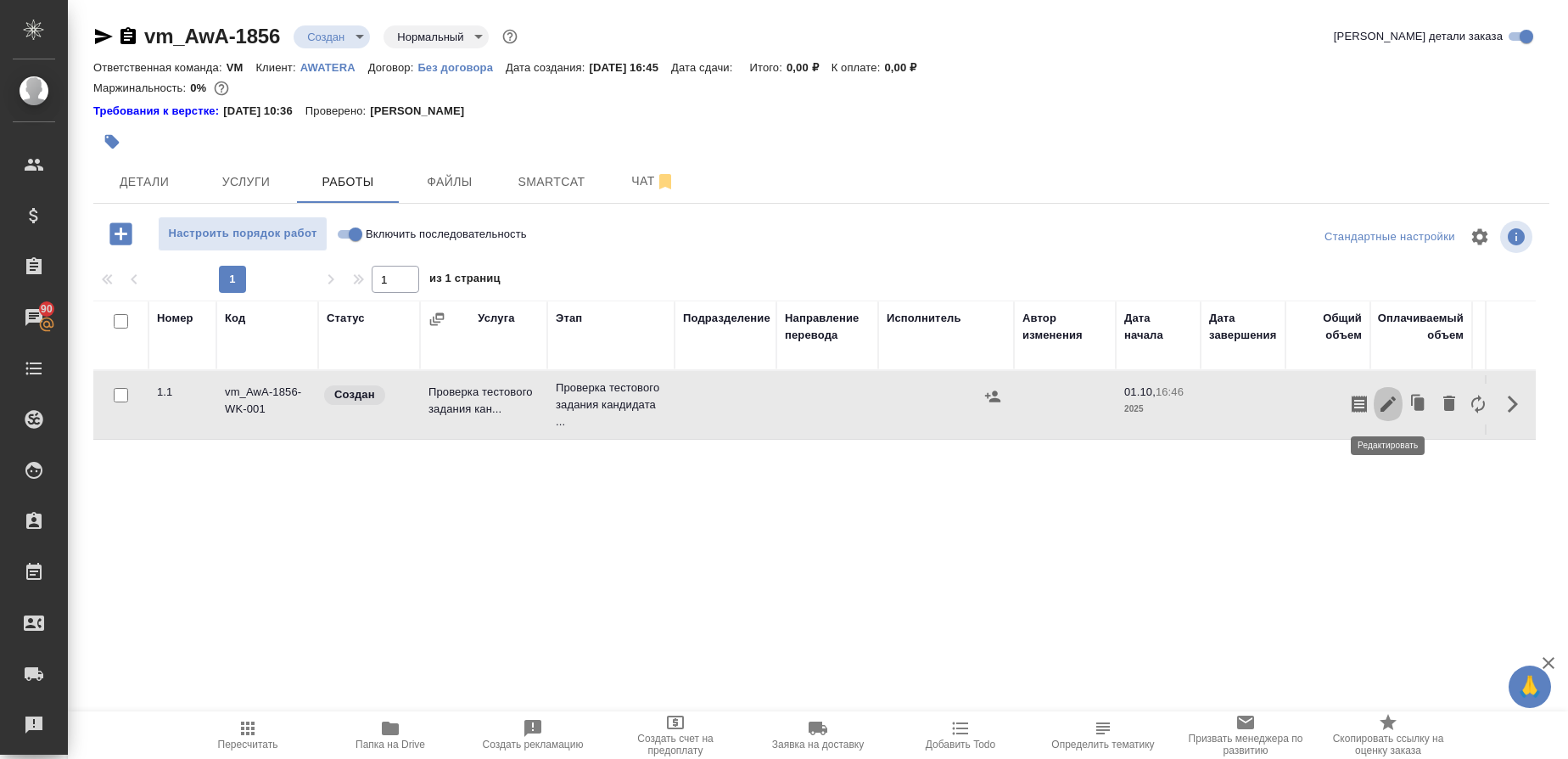
click at [1388, 403] on icon "button" at bounding box center [1387, 404] width 16 height 16
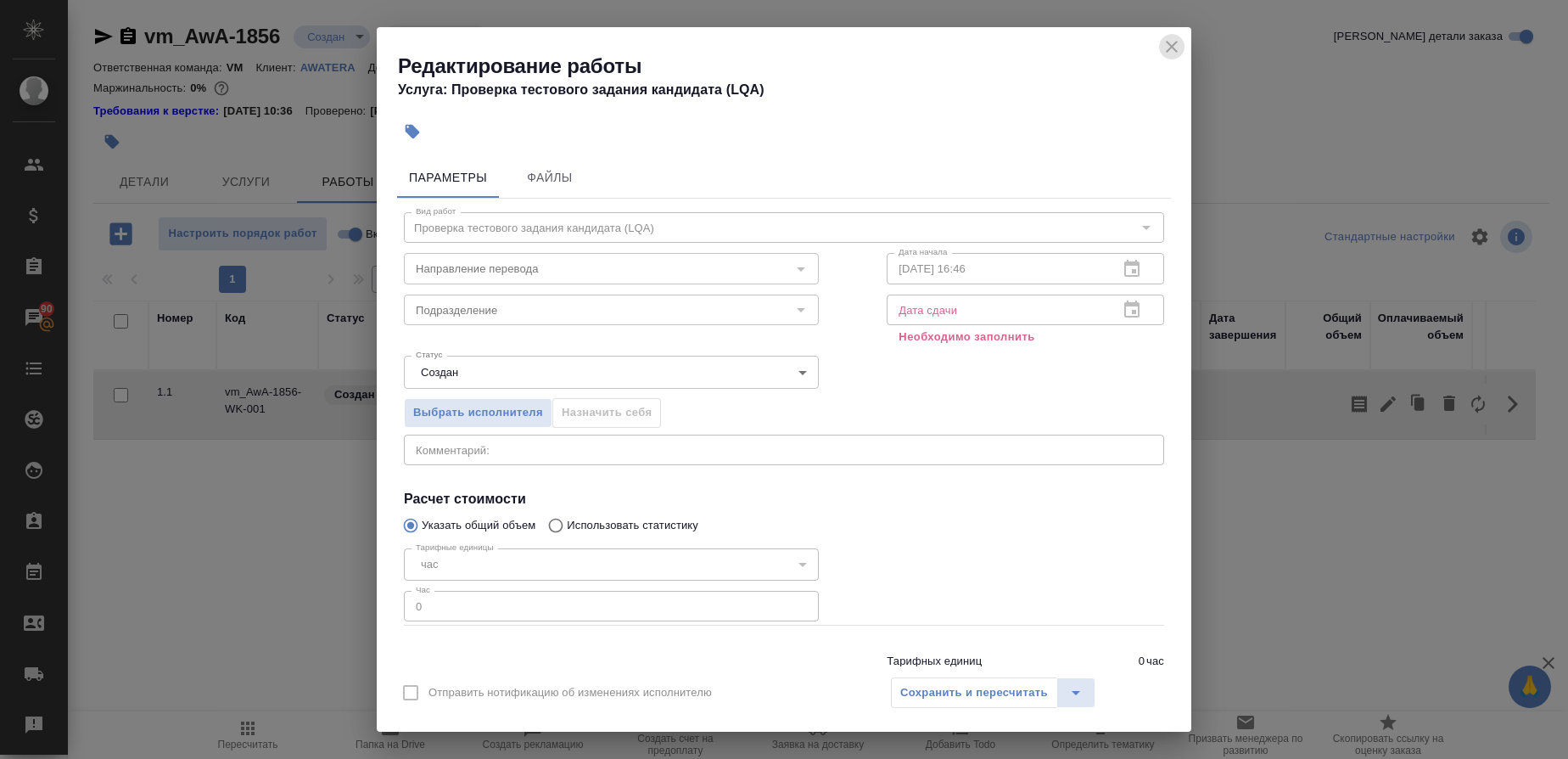
click at [1171, 37] on icon "close" at bounding box center [1171, 47] width 20 height 20
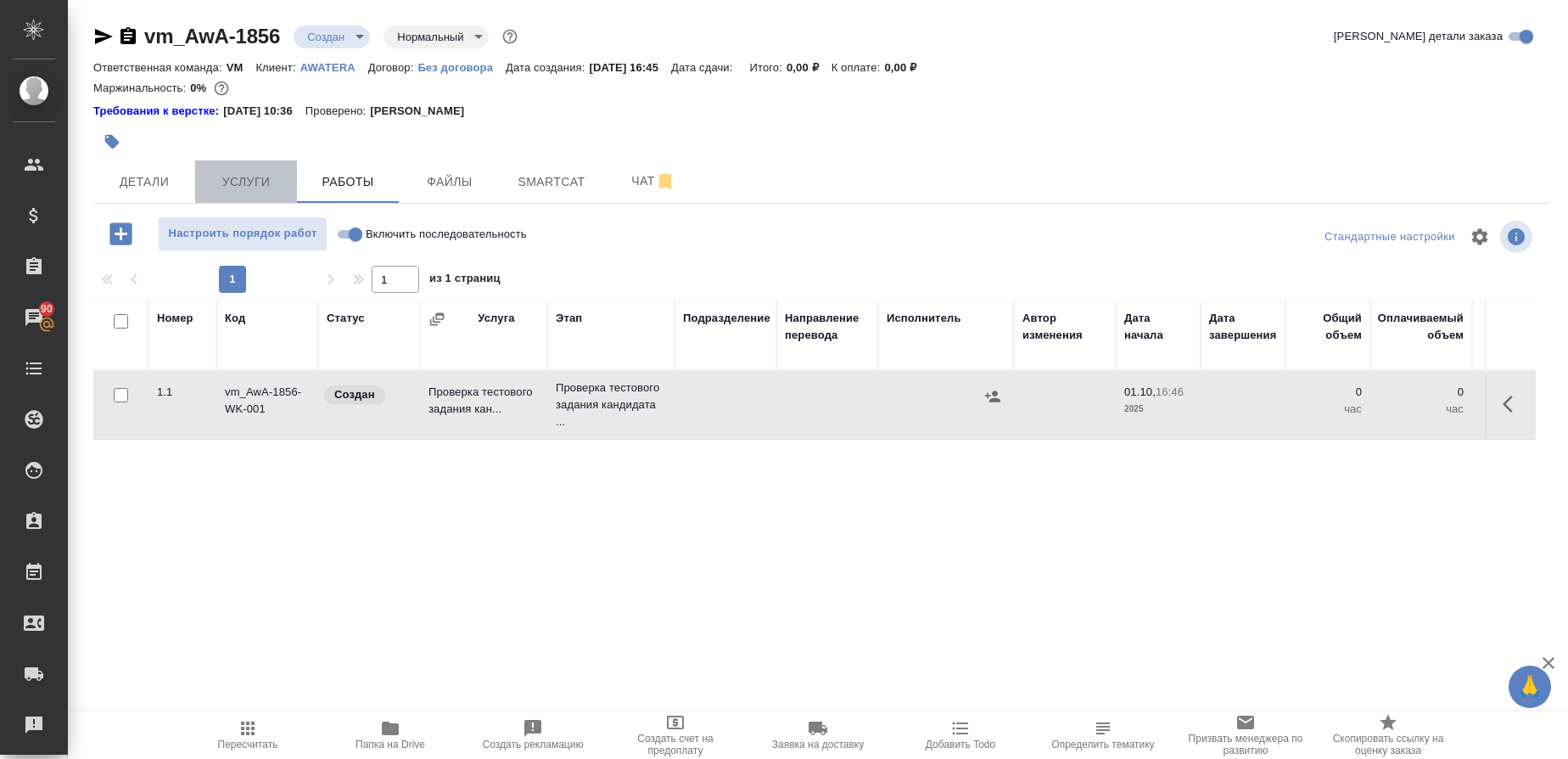
click at [248, 168] on button "Услуги" at bounding box center [245, 182] width 102 height 42
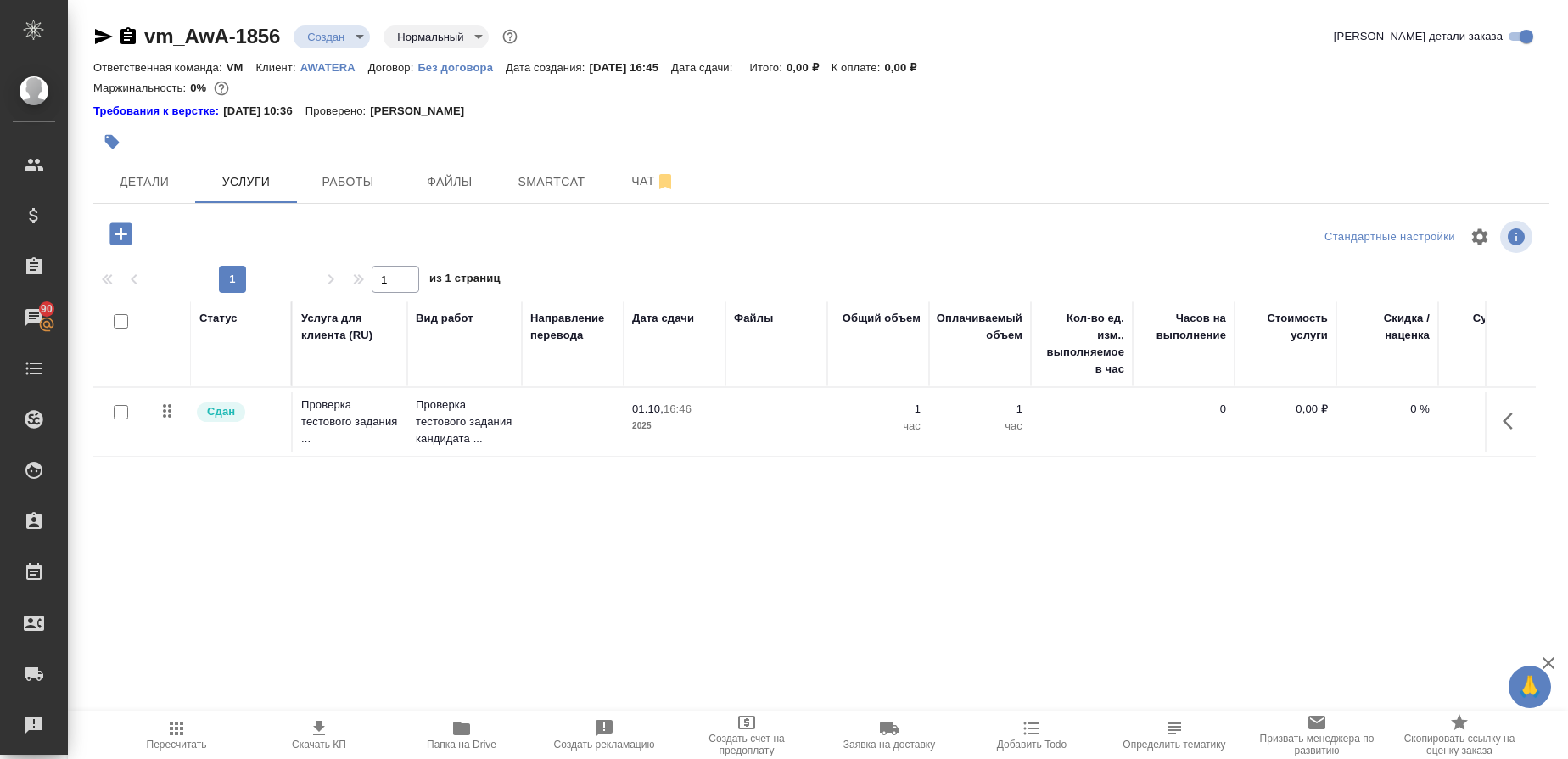
click at [1506, 416] on icon "button" at bounding box center [1513, 421] width 20 height 20
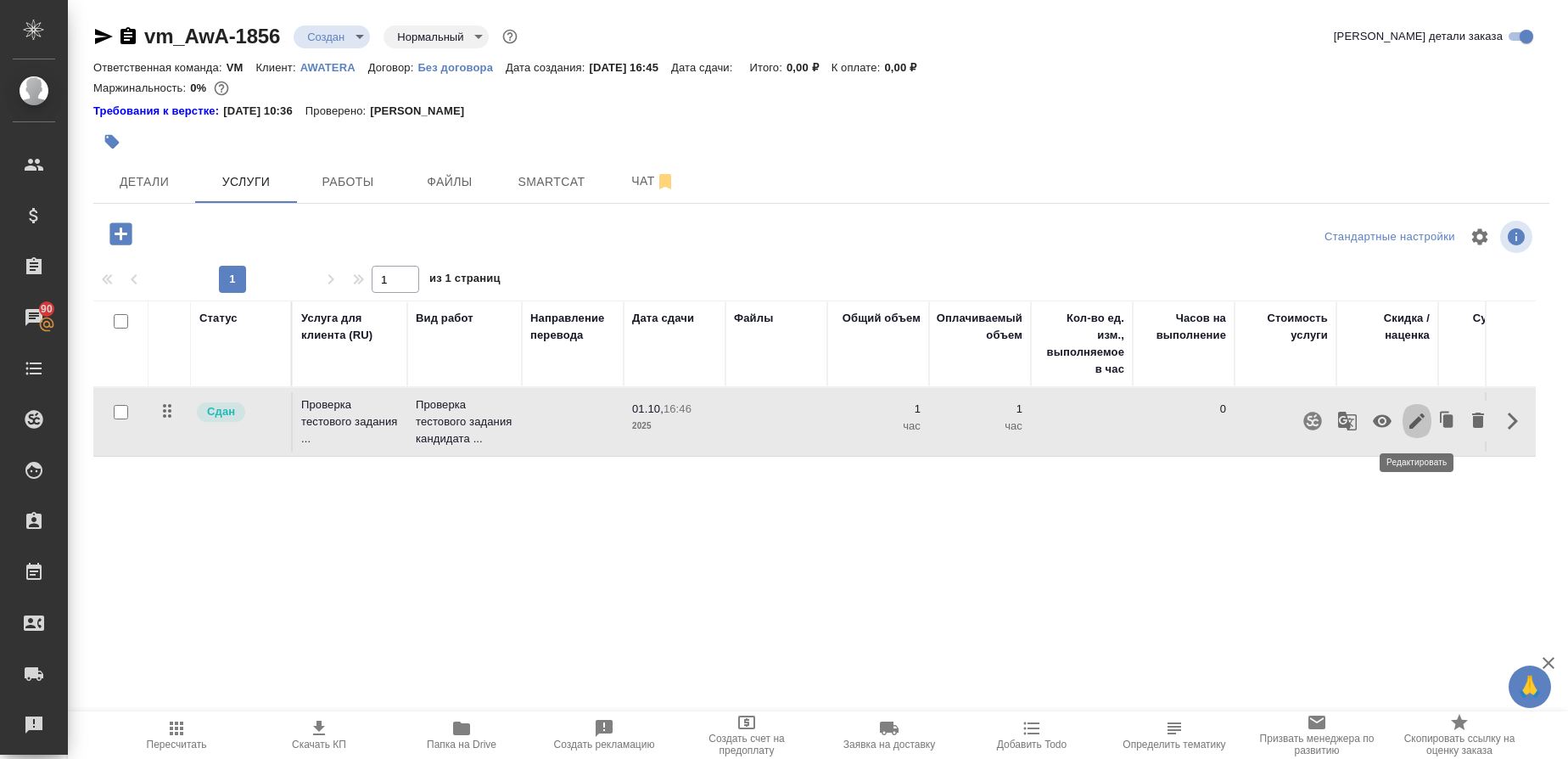
click at [1418, 426] on icon "button" at bounding box center [1417, 421] width 20 height 20
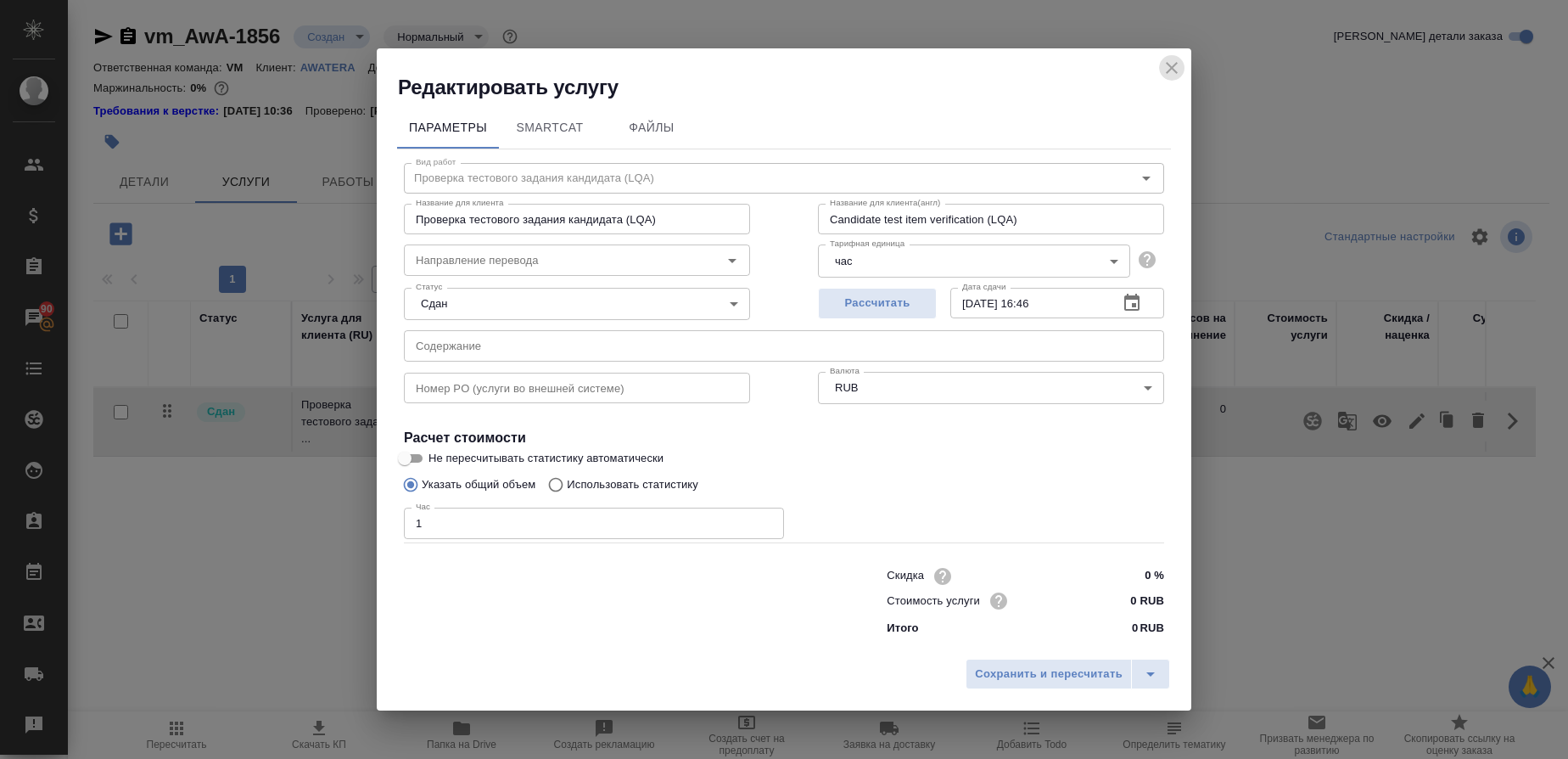
click at [1170, 70] on icon "close" at bounding box center [1171, 68] width 20 height 20
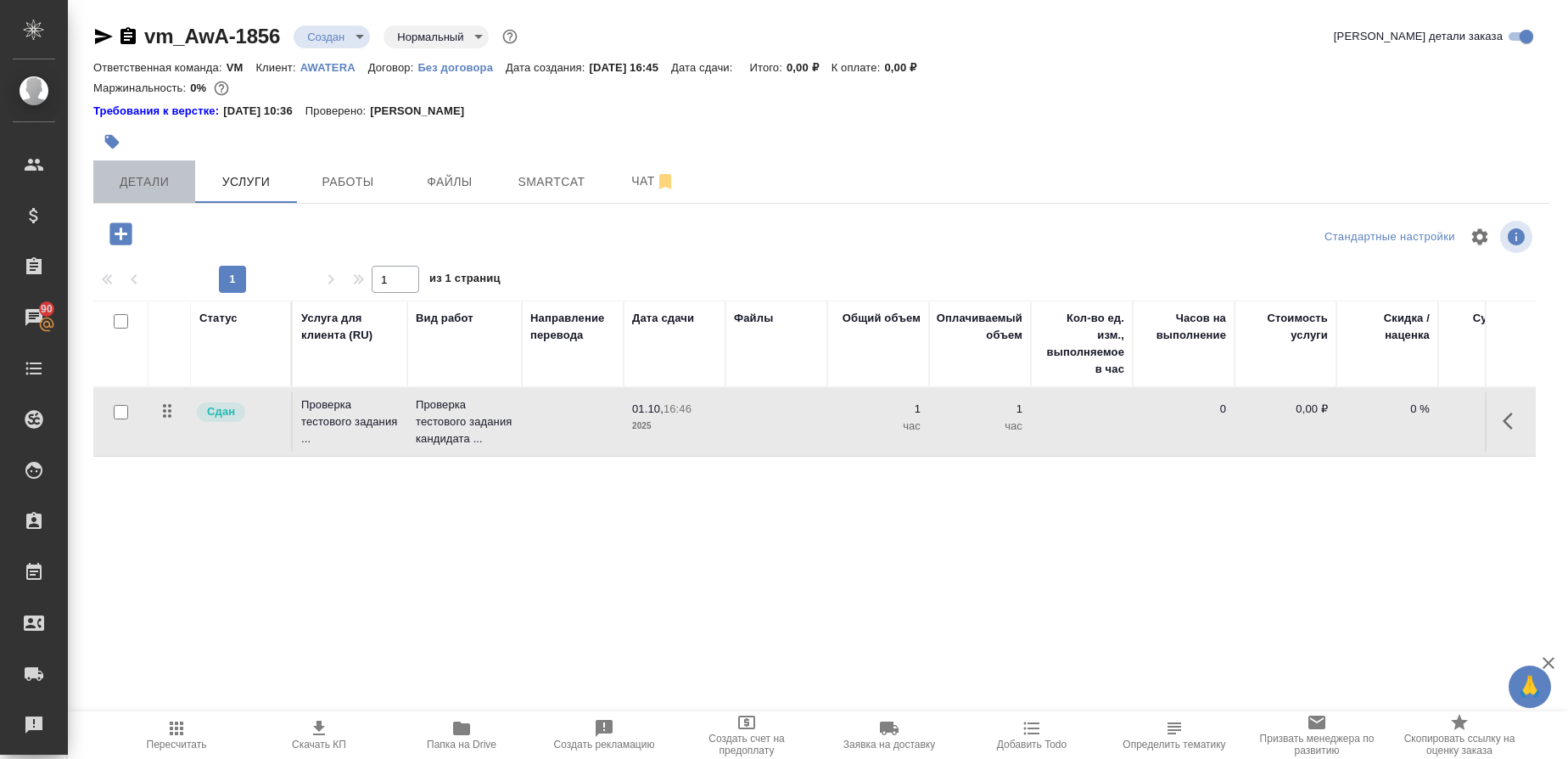
click at [146, 189] on span "Детали" at bounding box center [144, 182] width 81 height 21
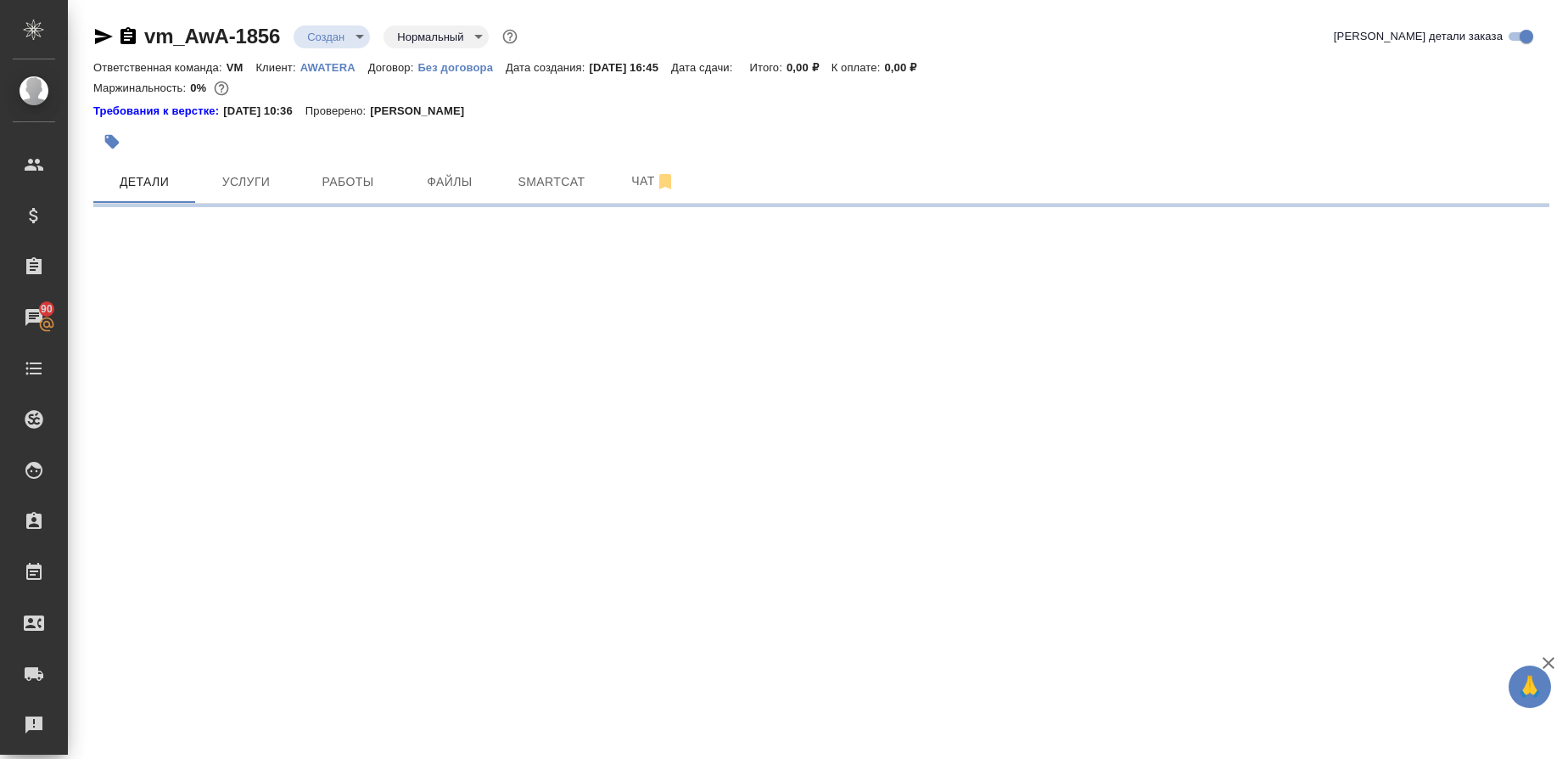
select select "RU"
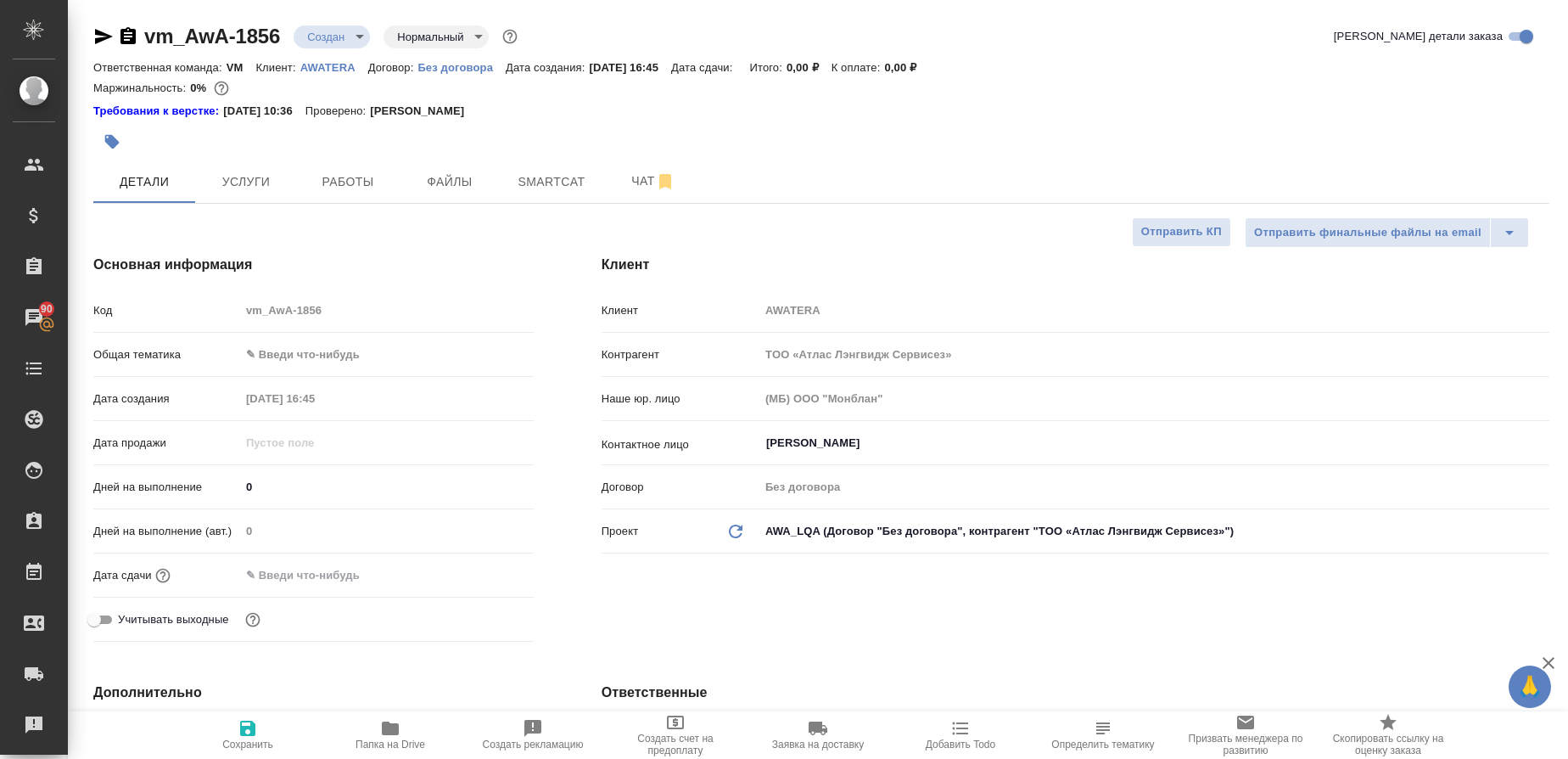
type textarea "x"
click at [305, 361] on body "🙏 .cls-1 fill:#fff; AWATERA Gusmanova Nailya Клиенты Спецификации Заказы 90 Чат…" at bounding box center [784, 380] width 1568 height 759
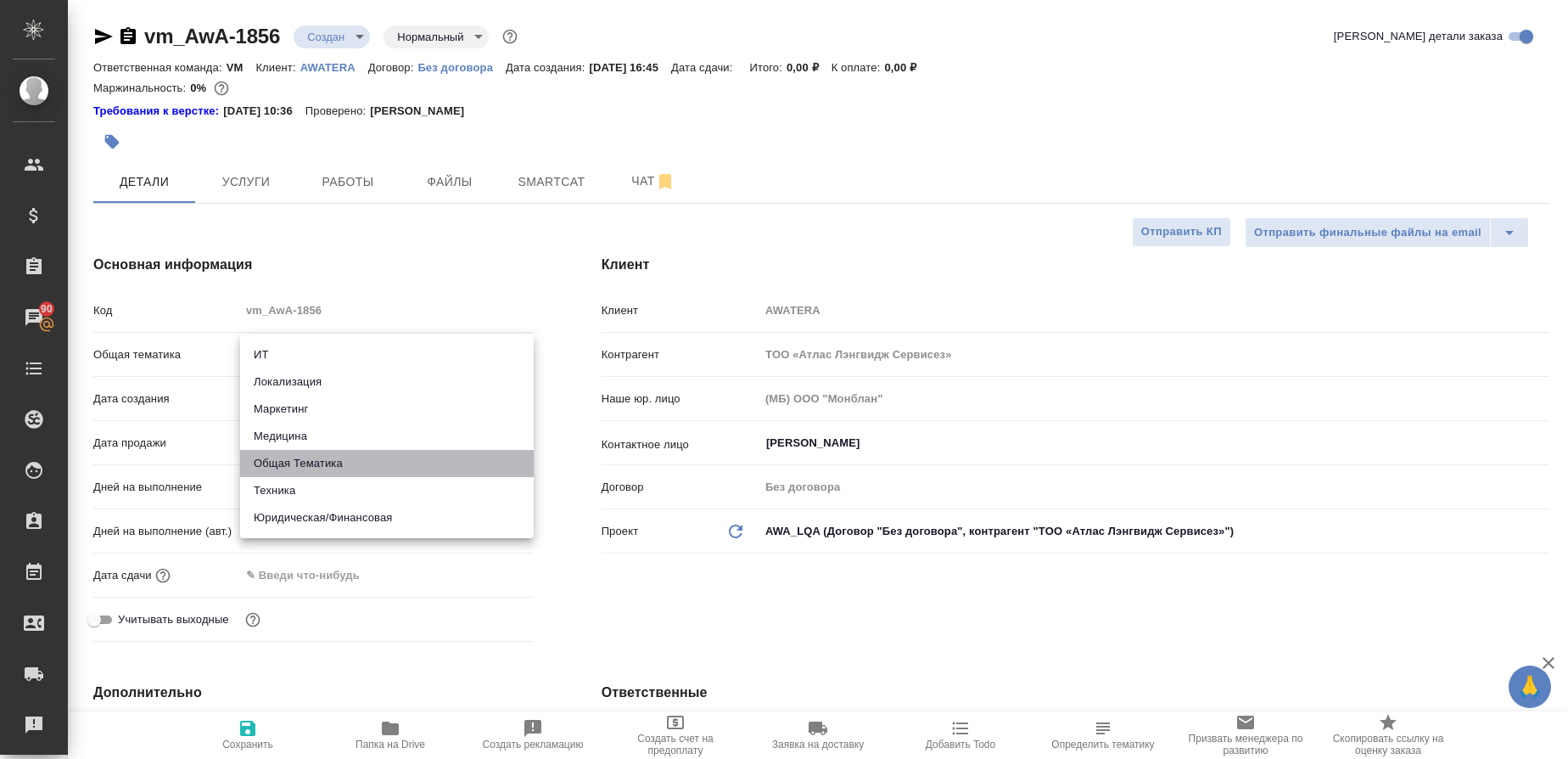
click at [309, 456] on li "Общая Тематика" at bounding box center [387, 463] width 293 height 27
type input "obtem"
type textarea "x"
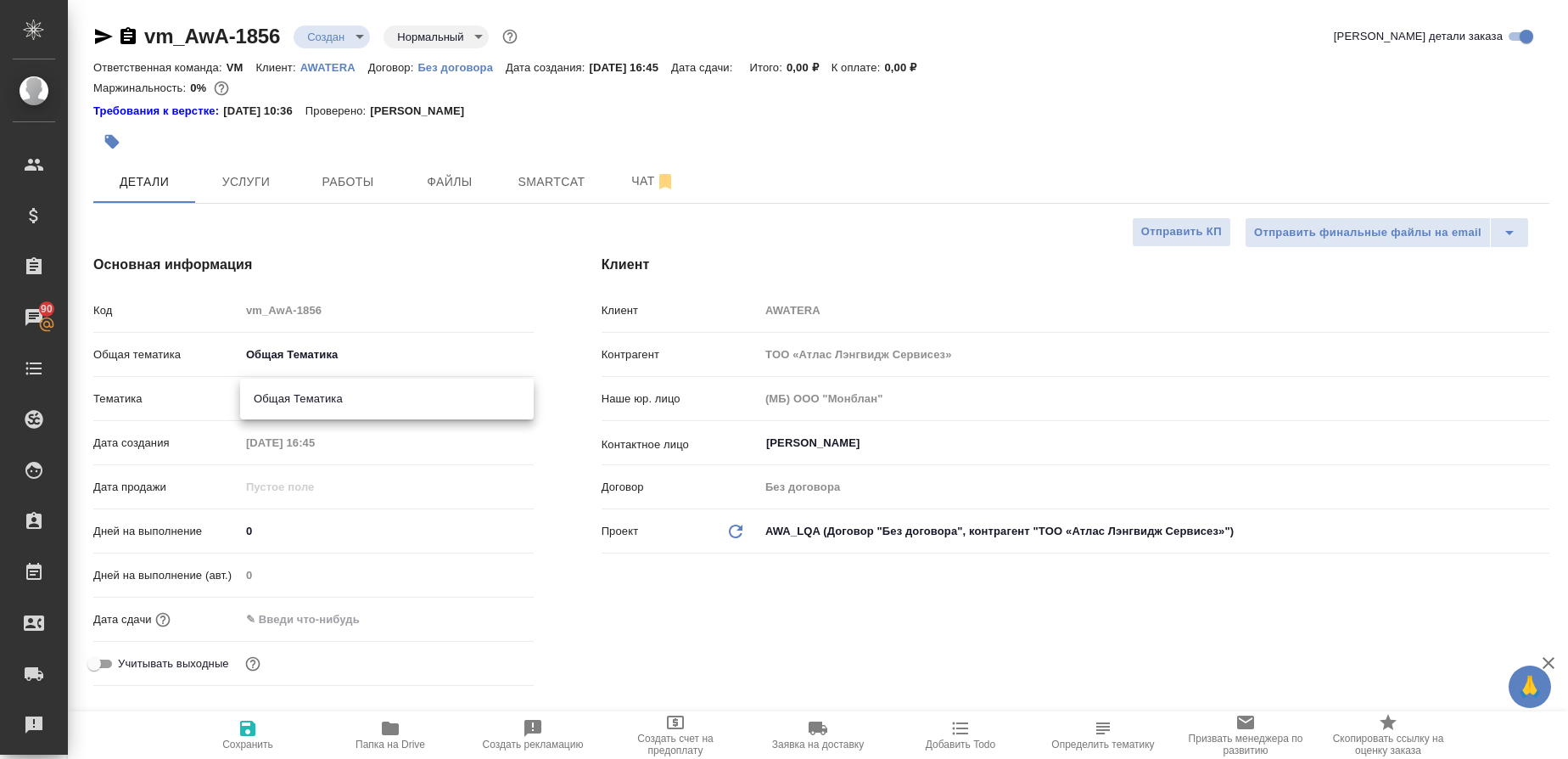
click at [341, 398] on body "🙏 .cls-1 fill:#fff; AWATERA Gusmanova Nailya Клиенты Спецификации Заказы 90 Чат…" at bounding box center [784, 380] width 1568 height 759
click at [341, 398] on li "Общая Тематика" at bounding box center [387, 398] width 293 height 27
type textarea "x"
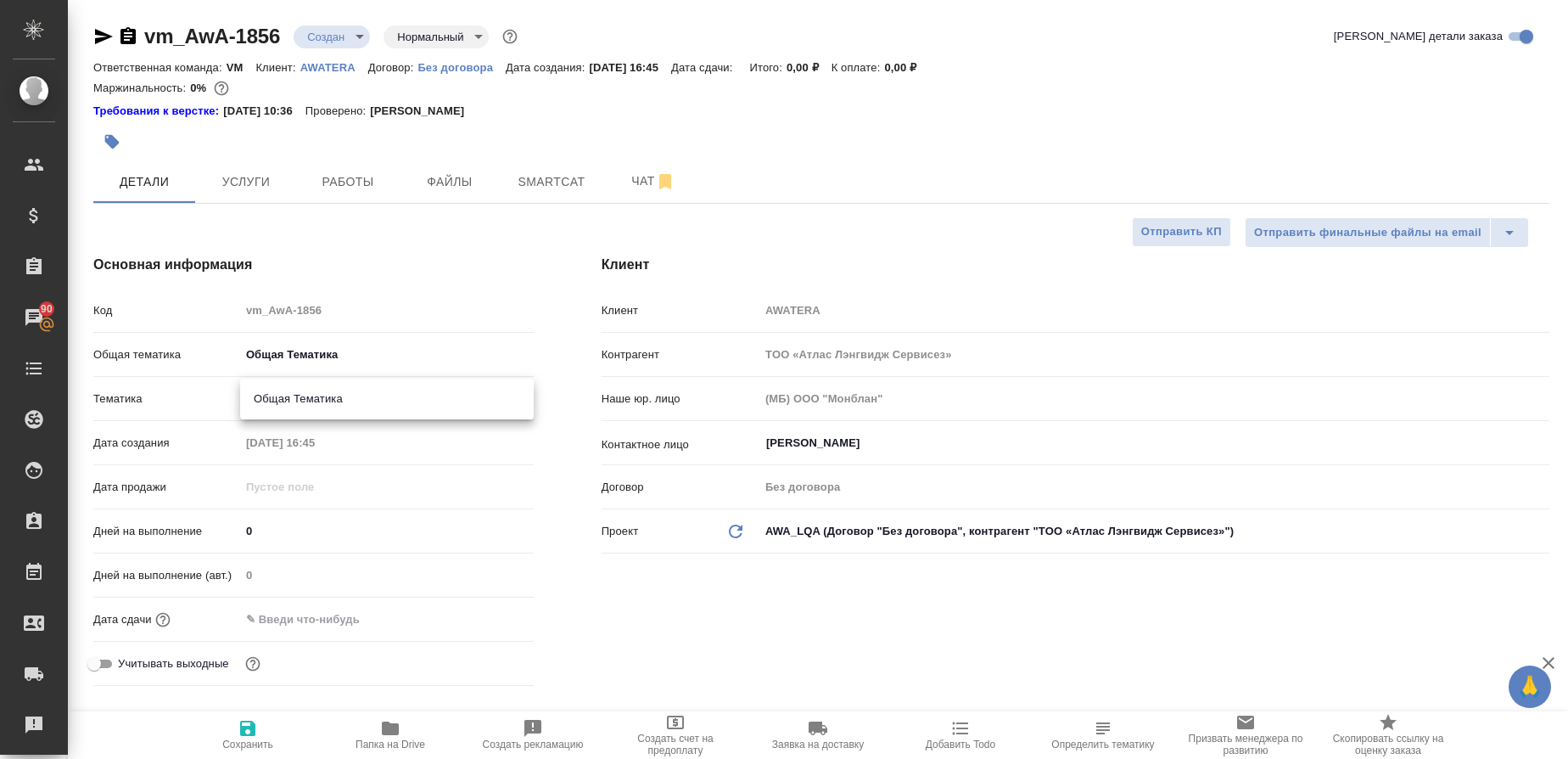
type input "6012b1ca196b0e5c9229a120"
click at [247, 724] on icon "button" at bounding box center [247, 729] width 20 height 20
type textarea "x"
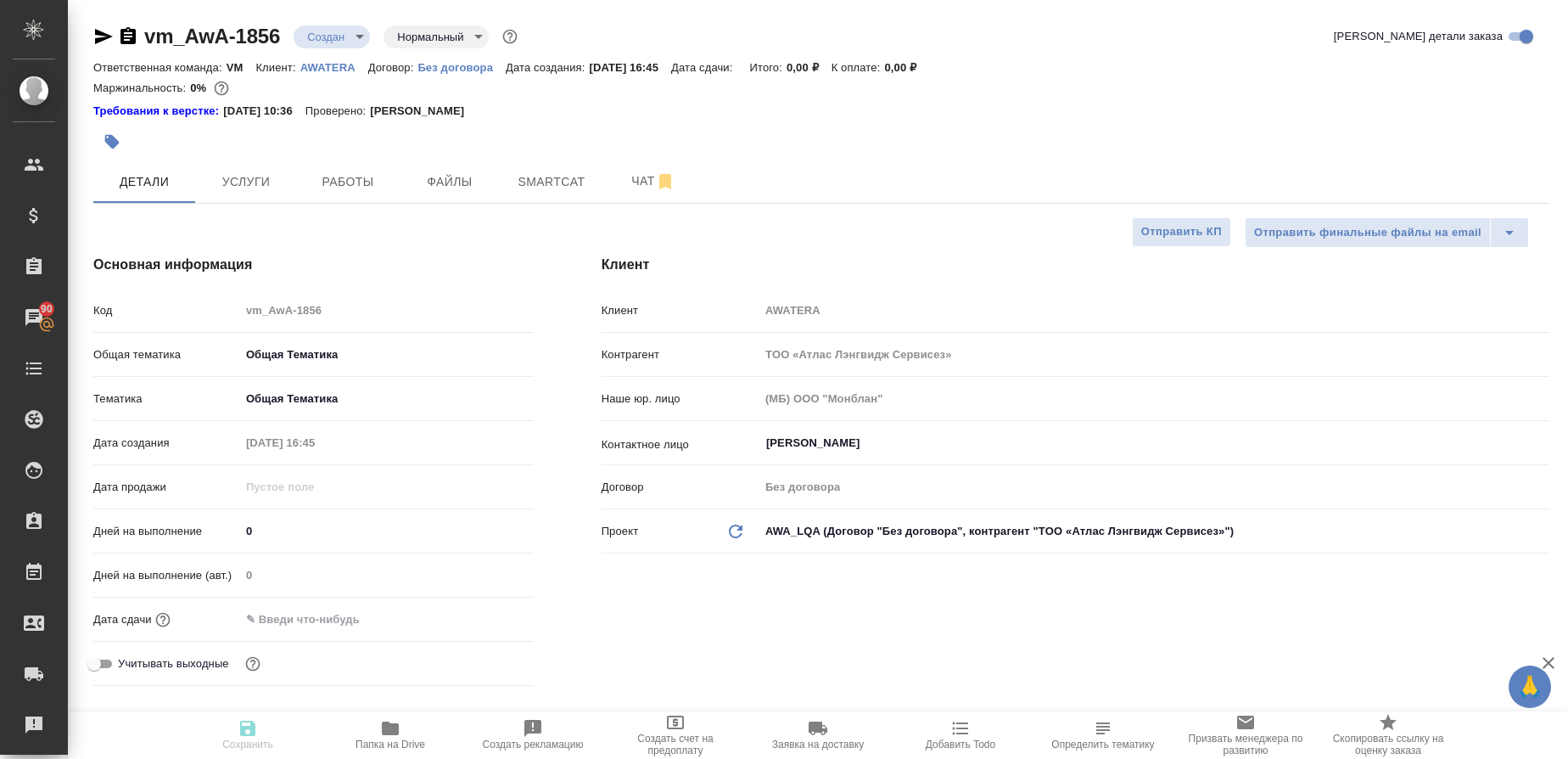
type textarea "x"
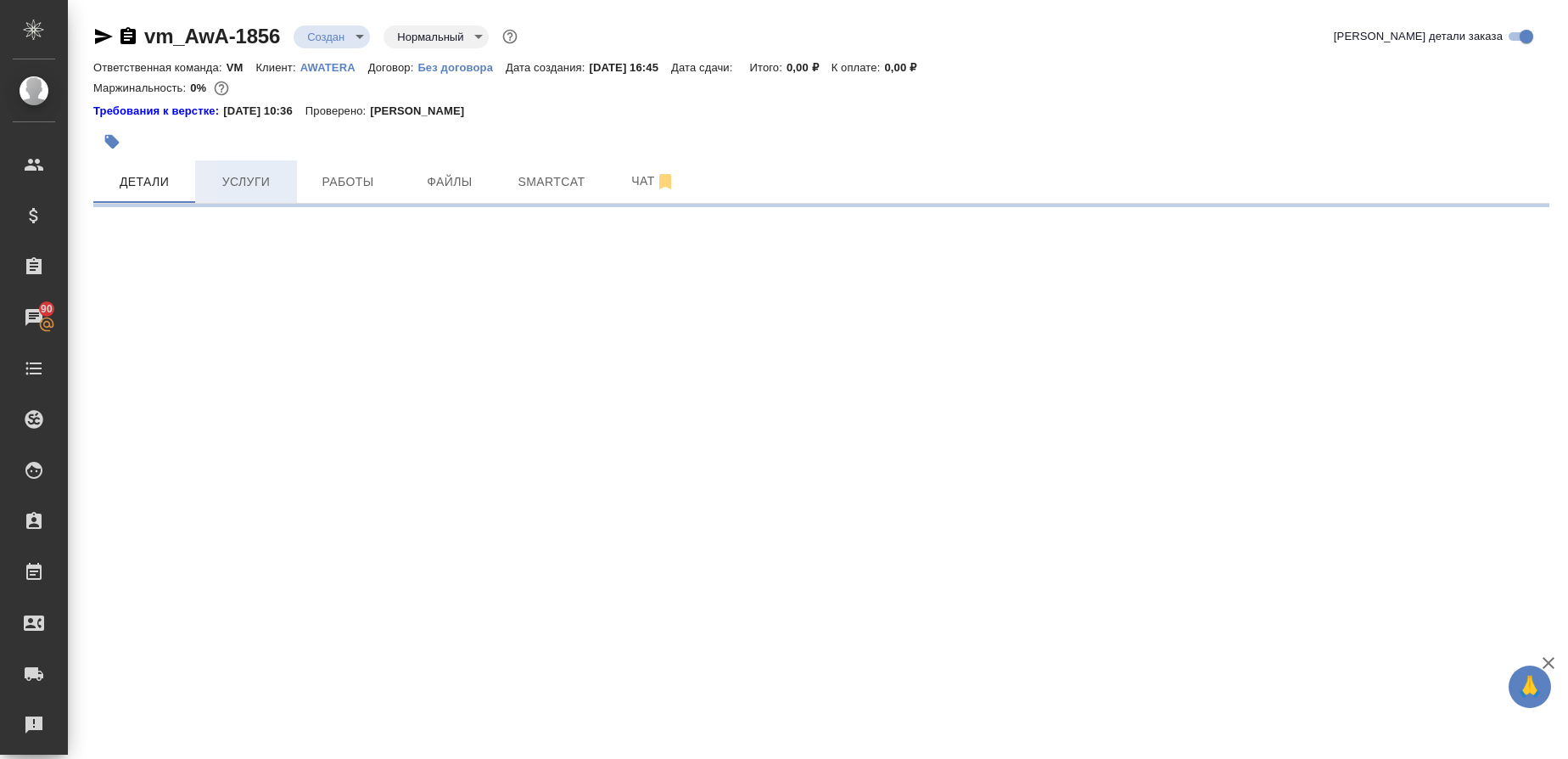
select select "RU"
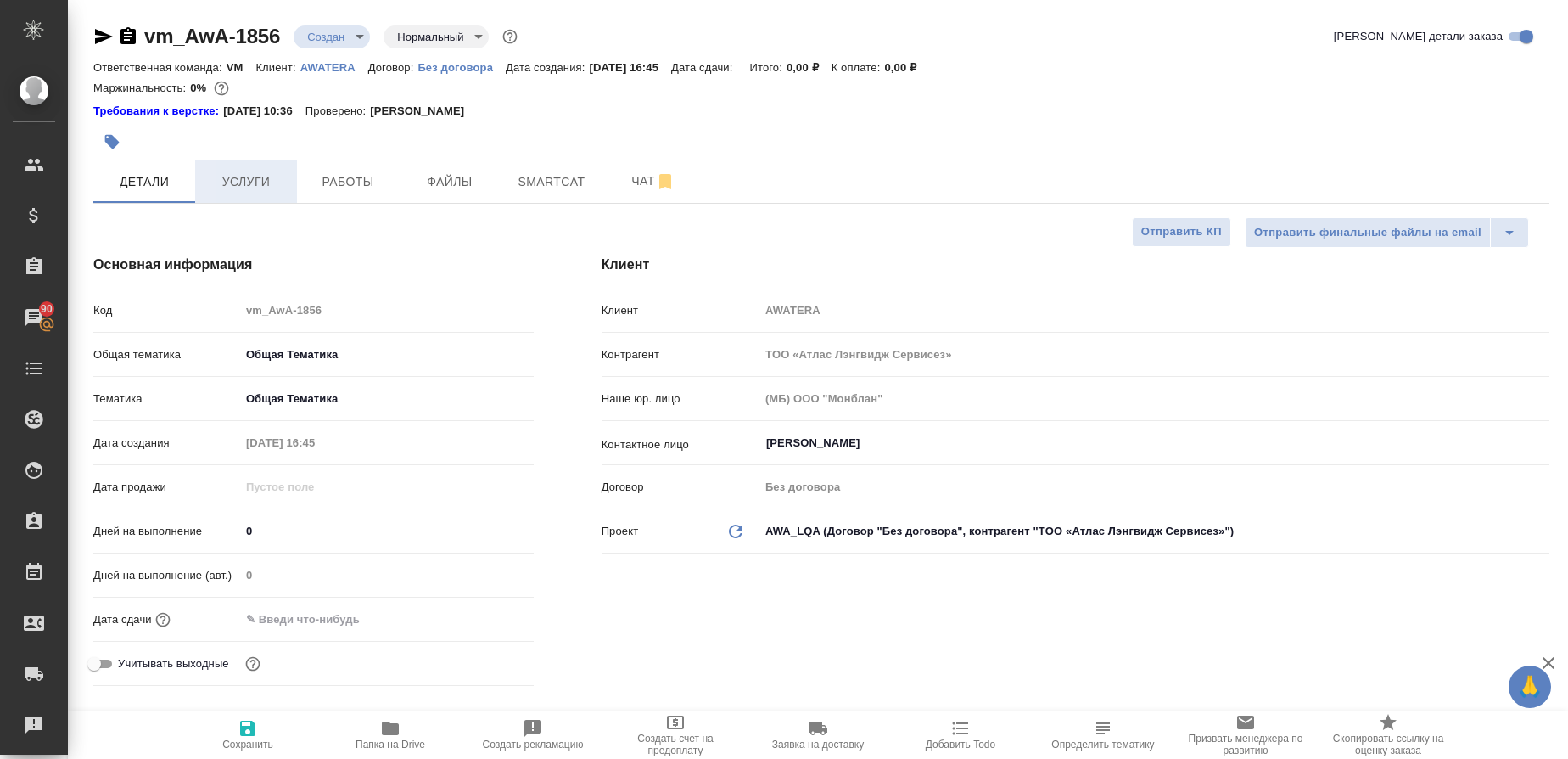
type textarea "x"
click at [262, 181] on span "Услуги" at bounding box center [245, 182] width 81 height 21
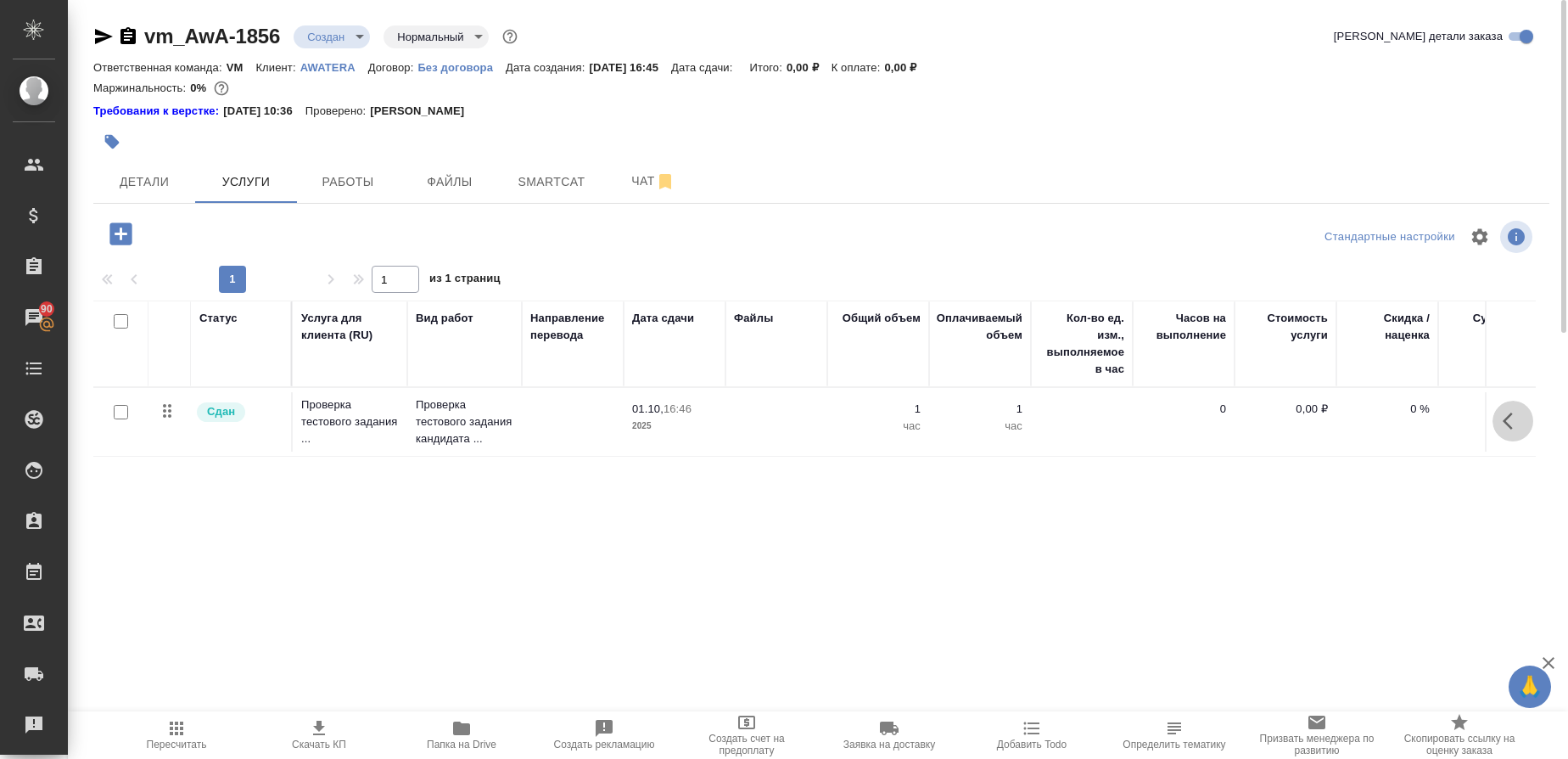
click at [1502, 419] on icon "button" at bounding box center [1513, 421] width 20 height 20
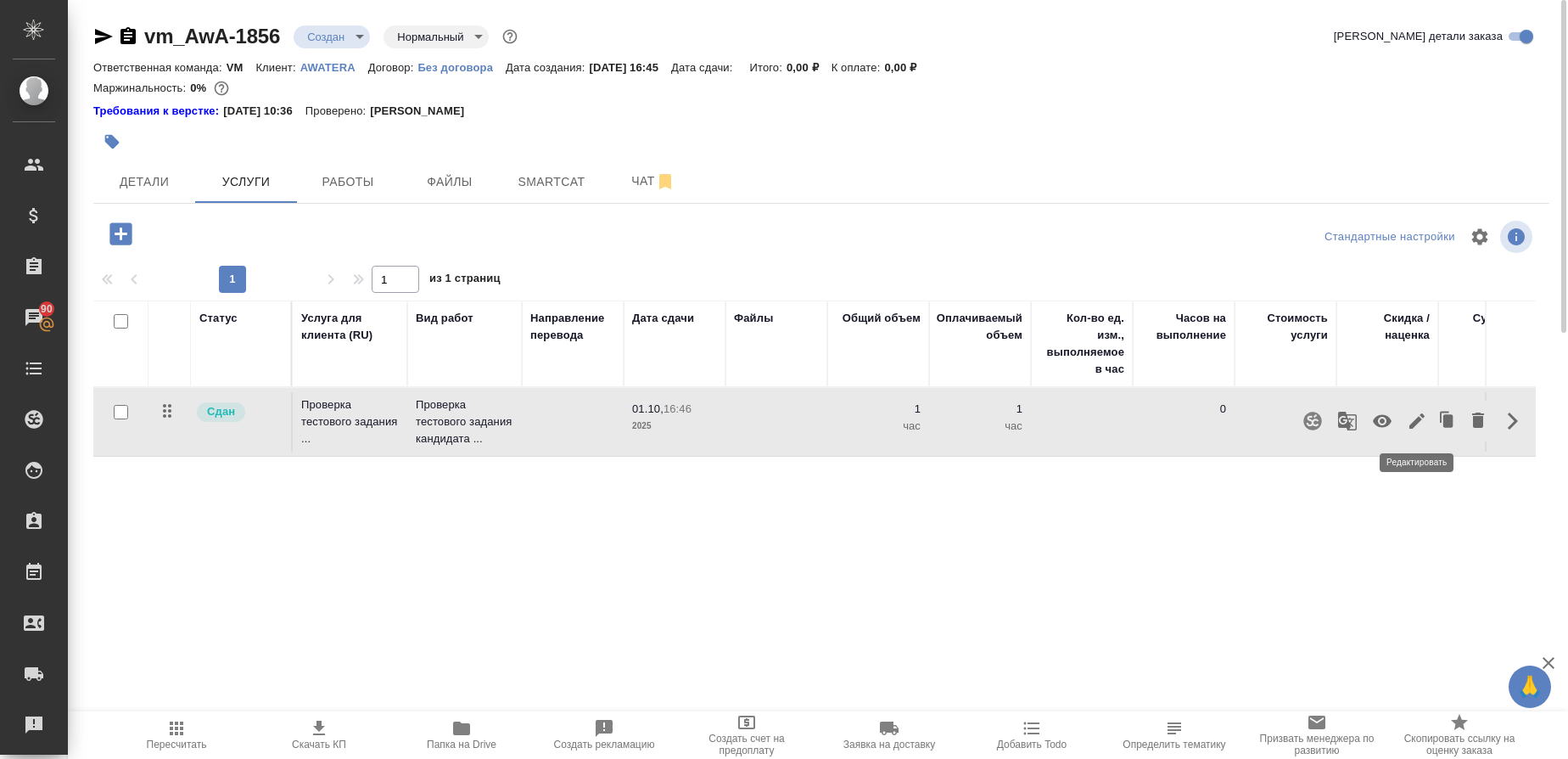
click at [1421, 416] on icon "button" at bounding box center [1417, 421] width 16 height 16
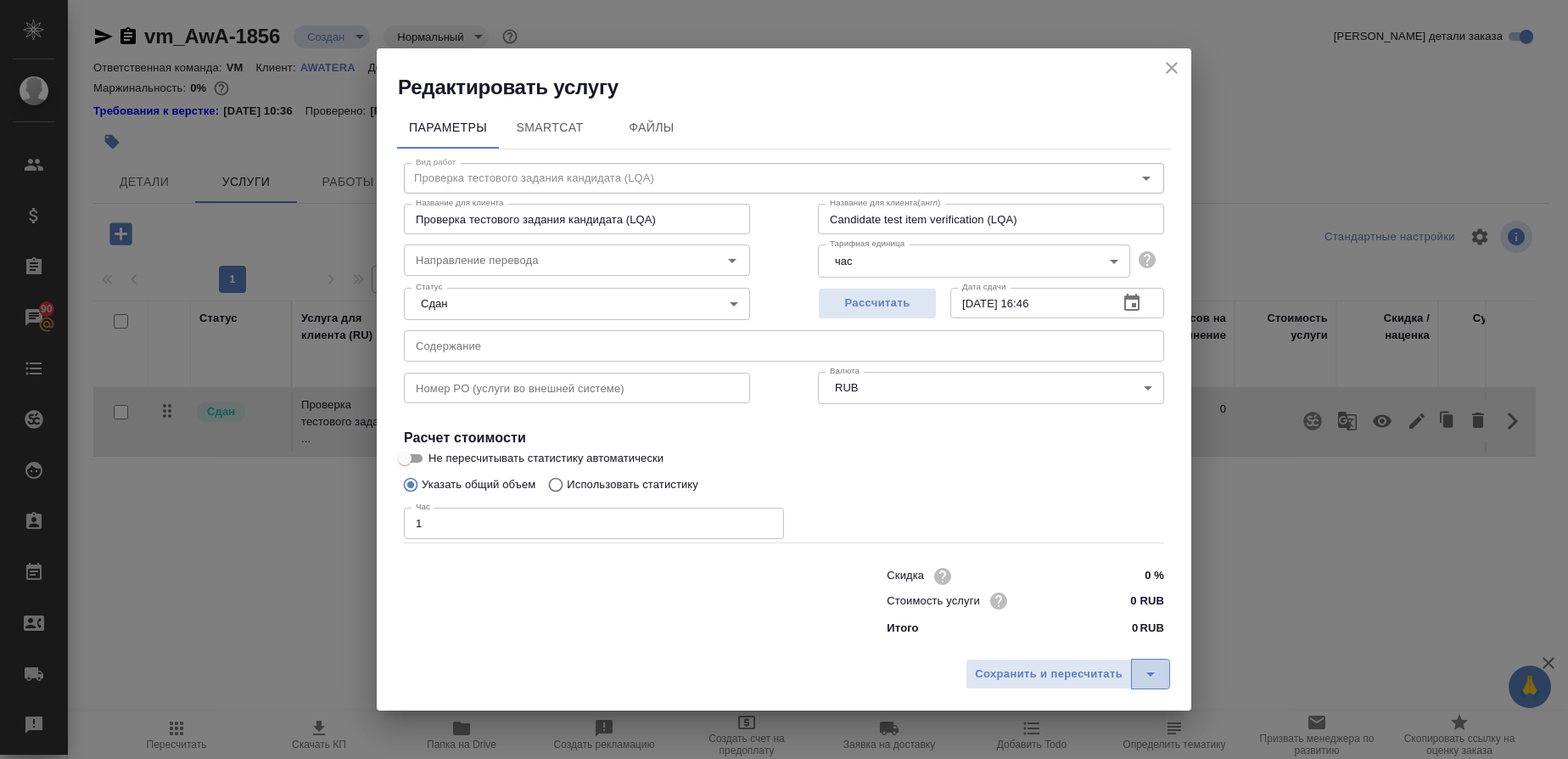
click at [1145, 674] on icon "split button" at bounding box center [1150, 674] width 20 height 20
click at [1015, 635] on li "Сохранить" at bounding box center [1071, 638] width 205 height 27
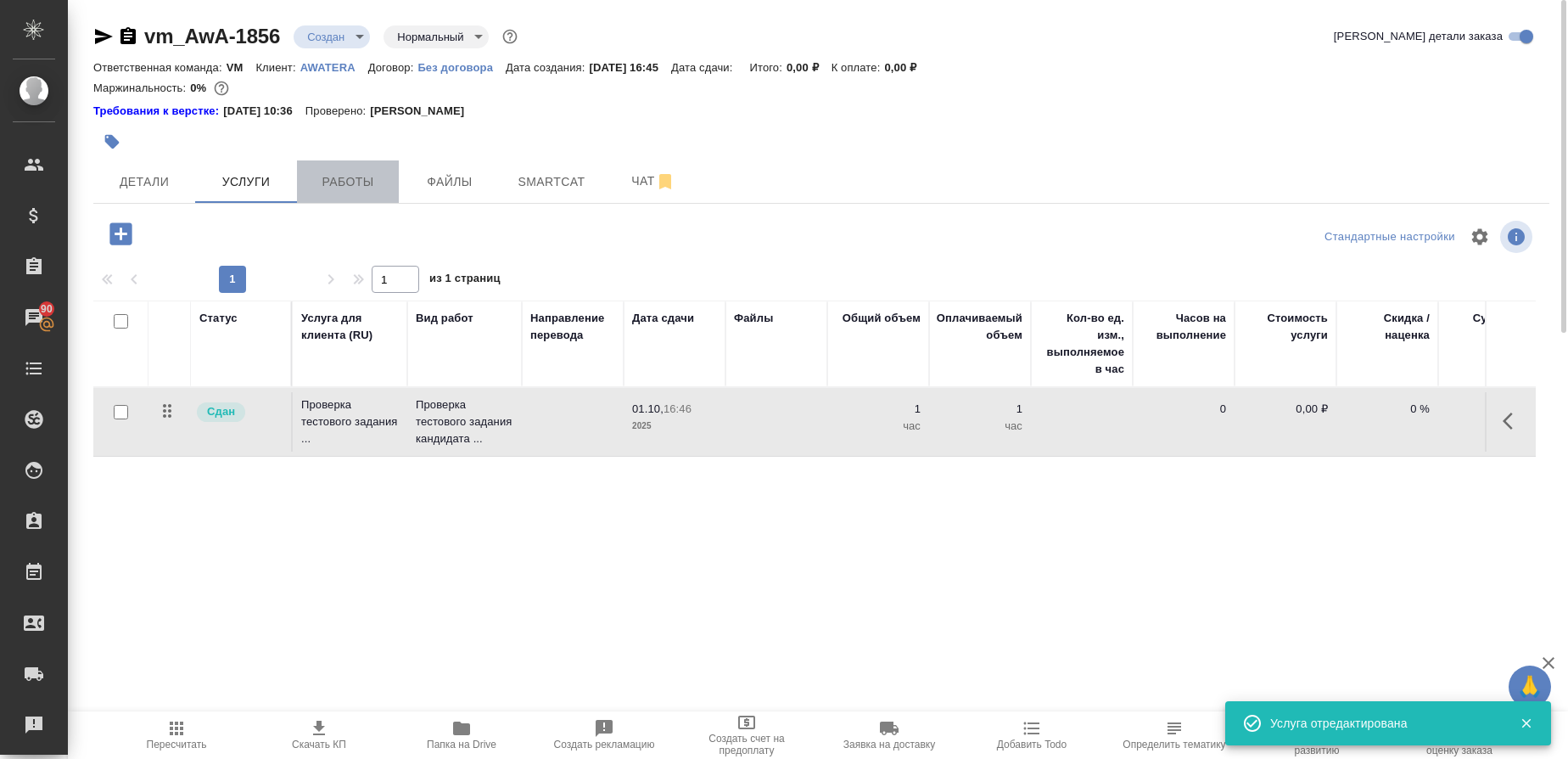
click at [374, 176] on span "Работы" at bounding box center [348, 182] width 81 height 21
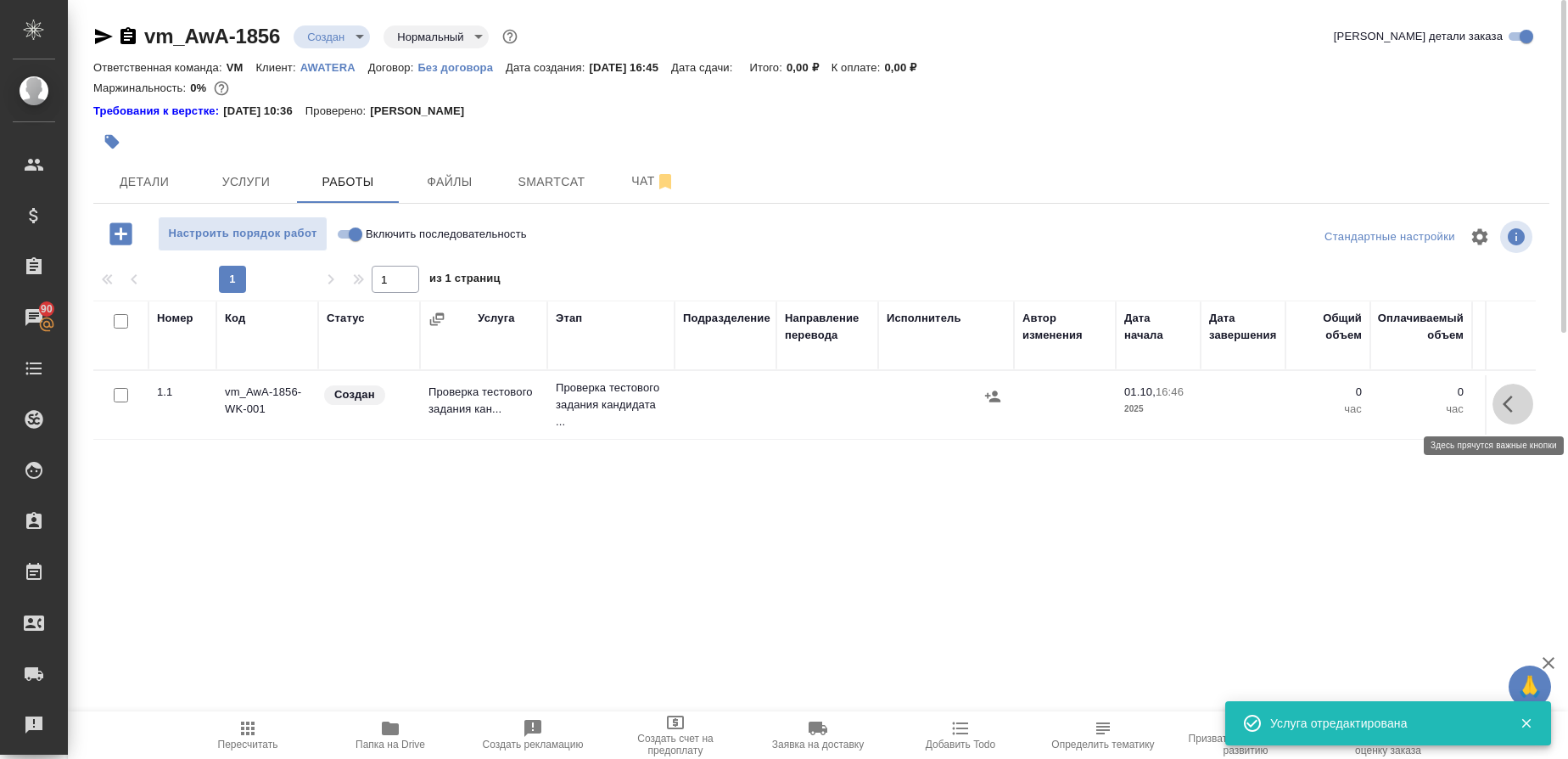
click at [1499, 404] on button "button" at bounding box center [1513, 404] width 41 height 41
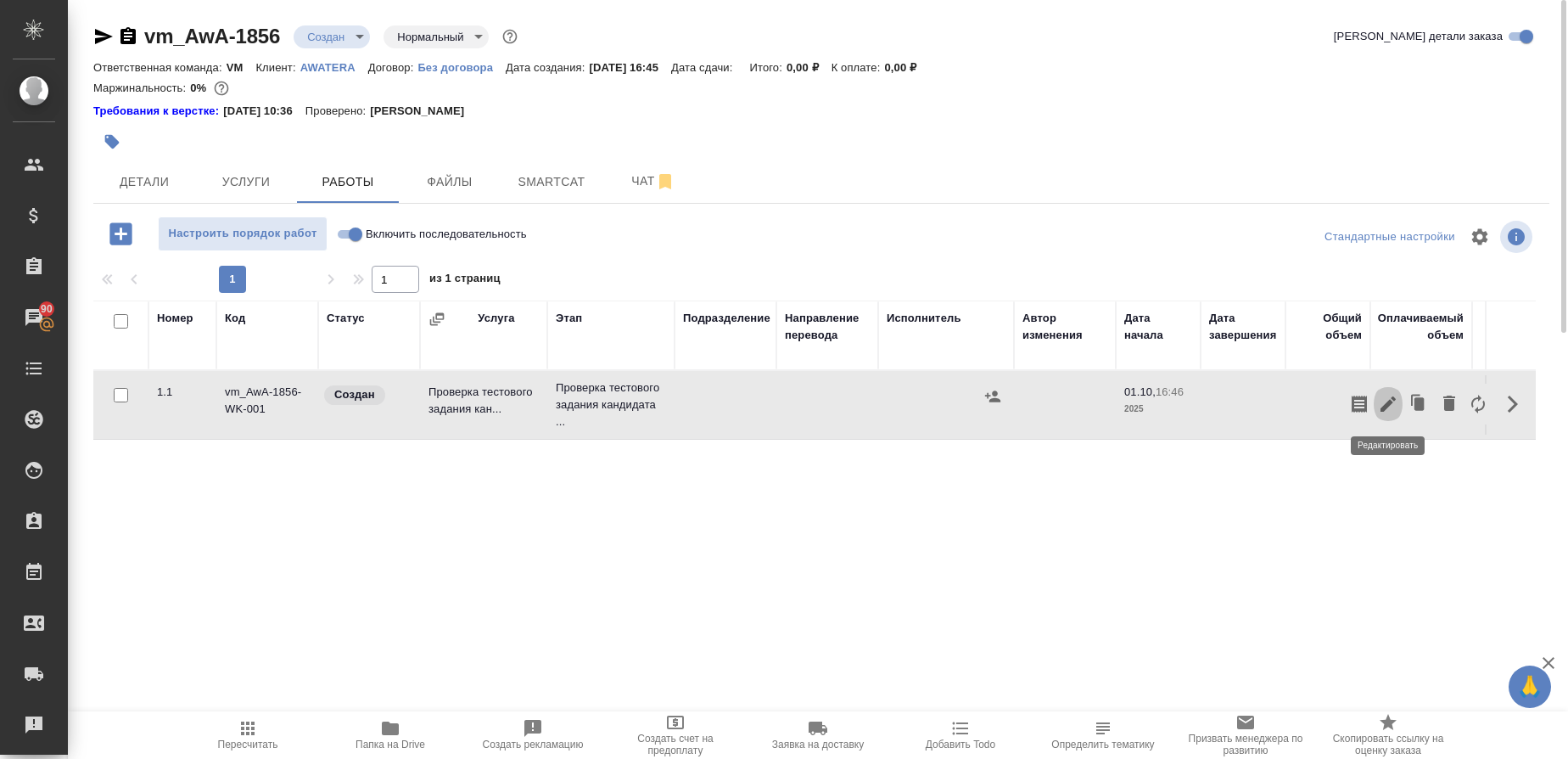
click at [1389, 408] on icon "button" at bounding box center [1388, 404] width 20 height 20
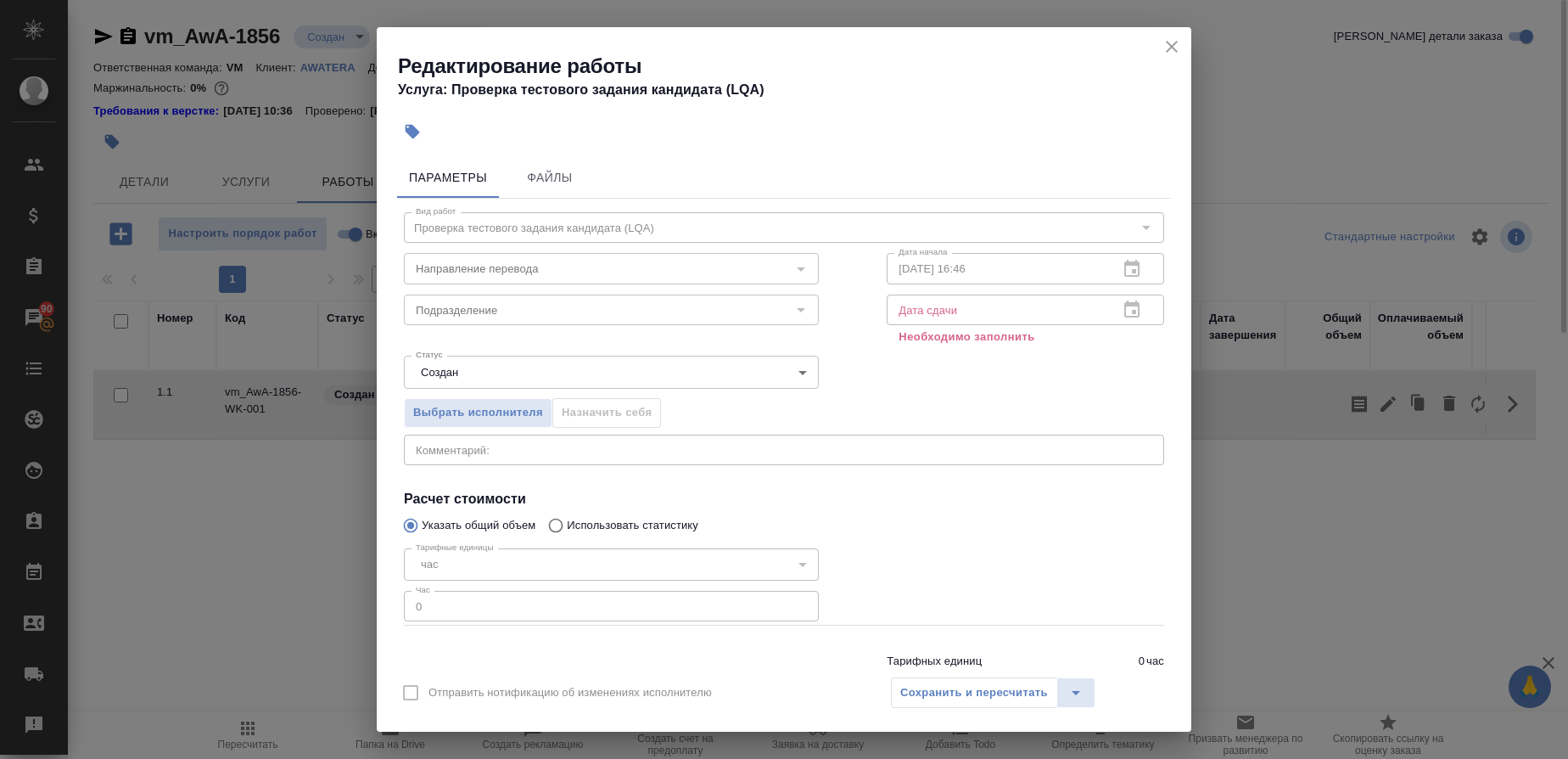
click at [1174, 52] on icon "close" at bounding box center [1171, 47] width 20 height 20
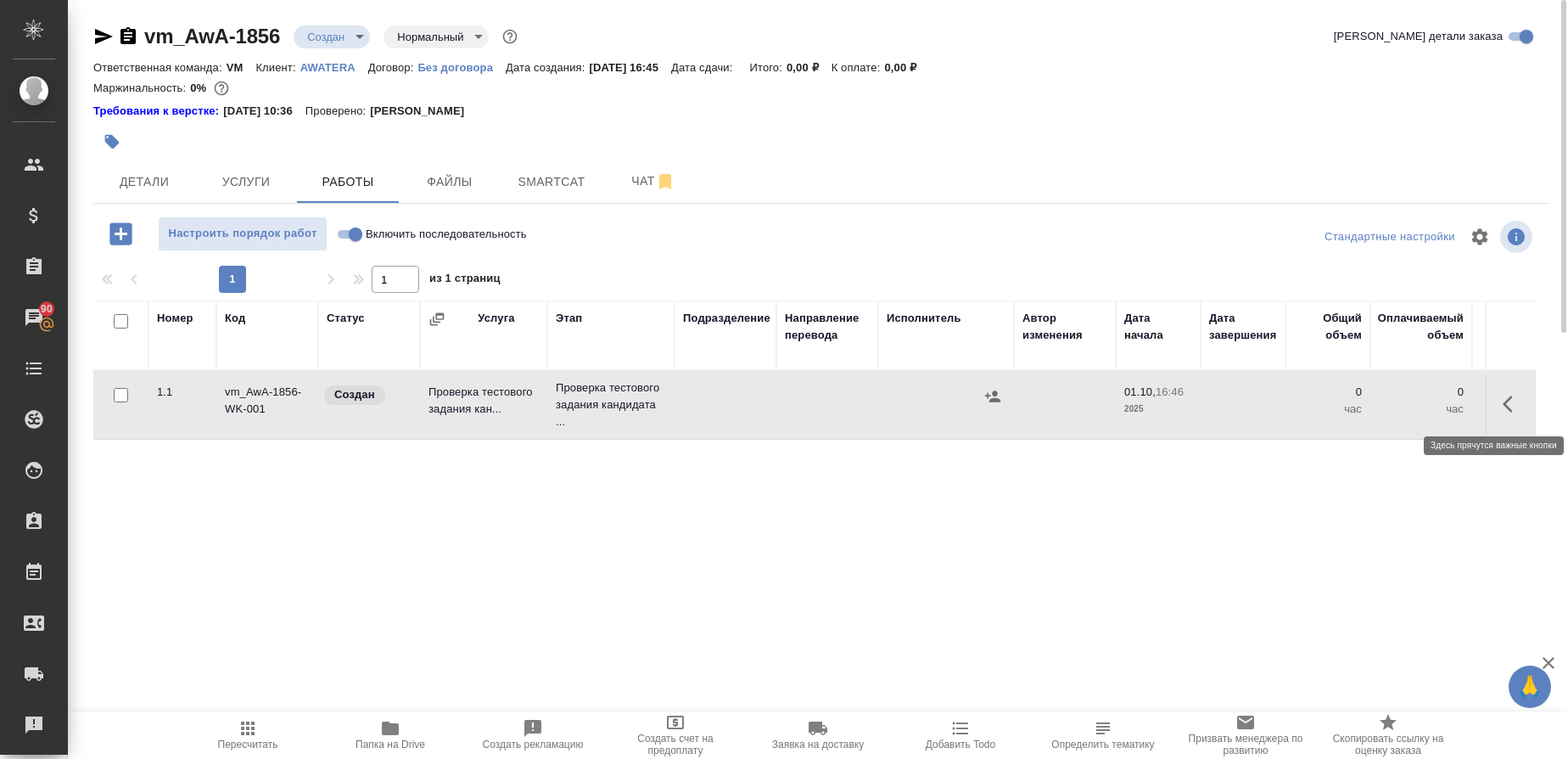
click at [1514, 393] on icon "button" at bounding box center [1513, 404] width 20 height 20
click at [1384, 417] on button "button" at bounding box center [1387, 404] width 29 height 41
